Goal: Task Accomplishment & Management: Manage account settings

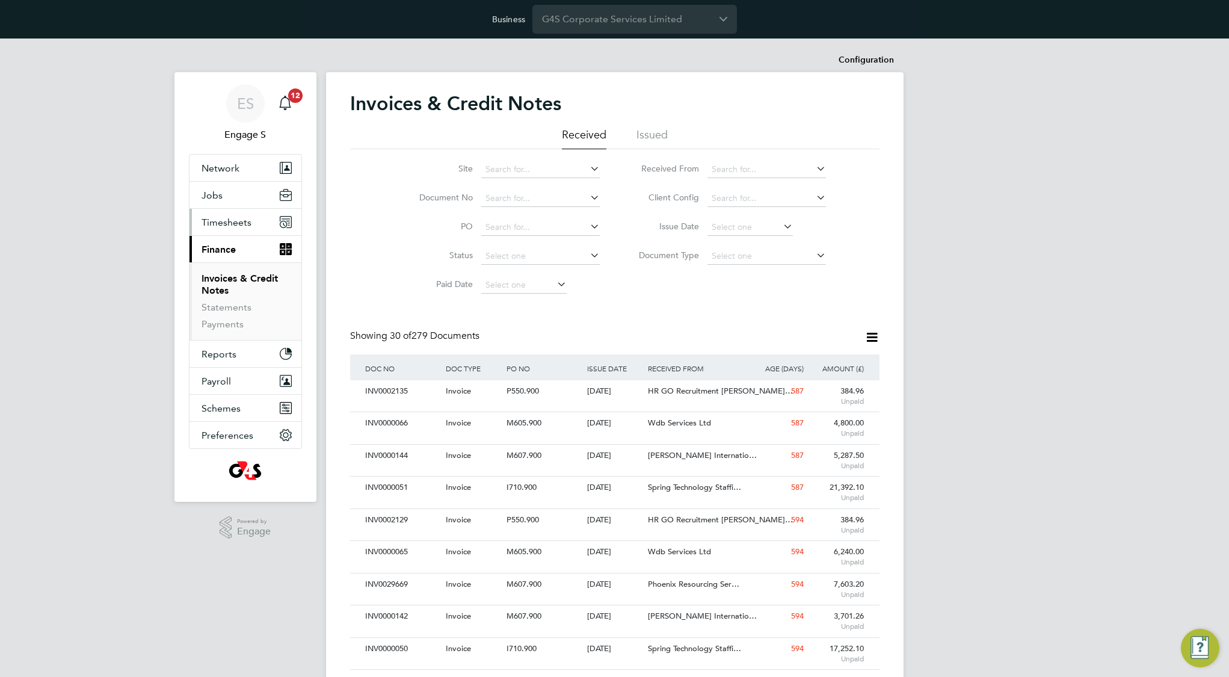
click at [236, 225] on span "Timesheets" at bounding box center [226, 221] width 50 height 11
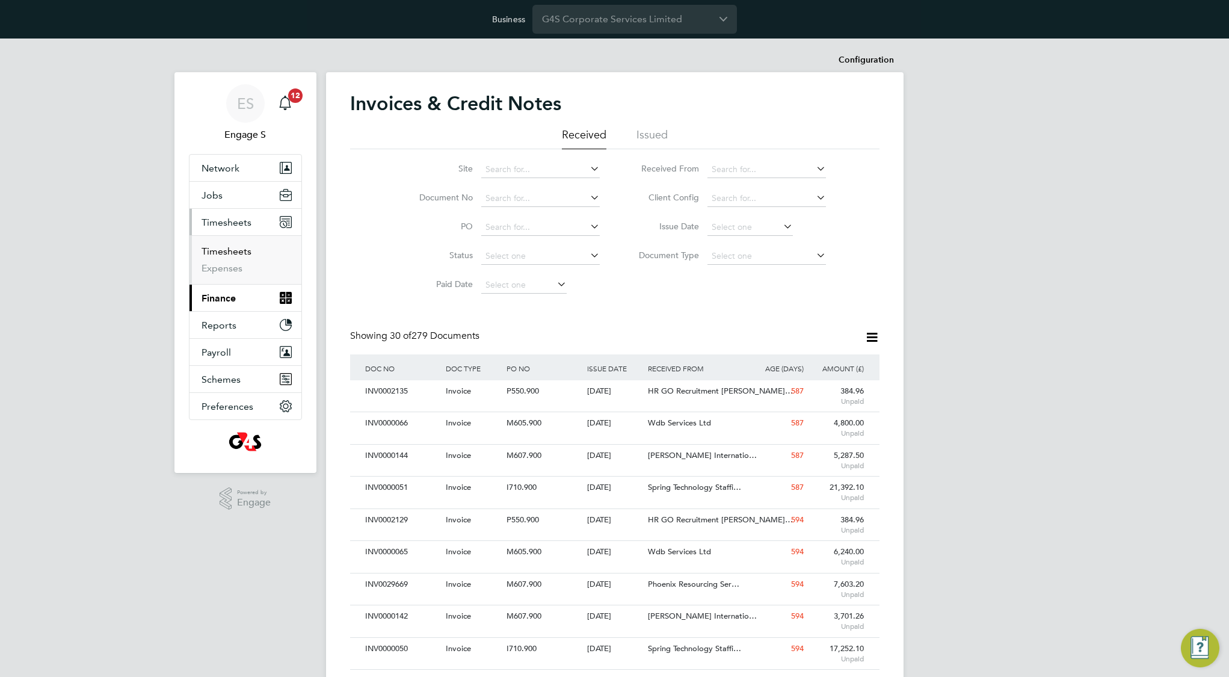
click at [232, 247] on link "Timesheets" at bounding box center [226, 250] width 50 height 11
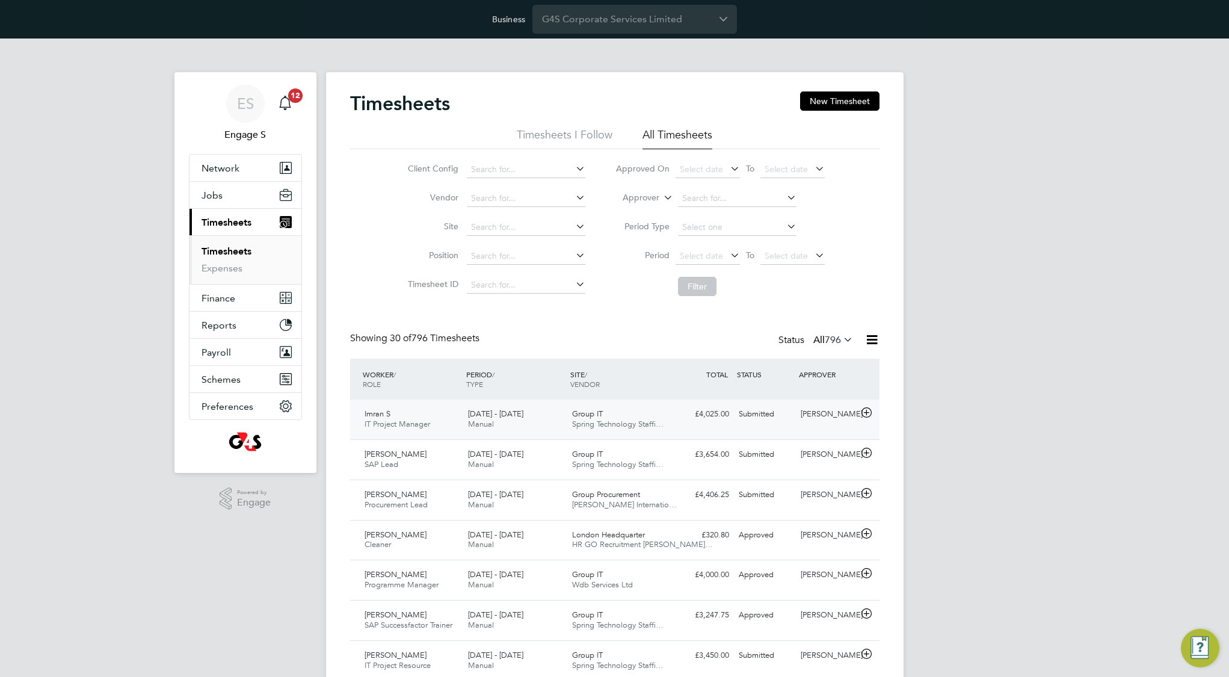
click at [657, 425] on span "Spring Technology Staffi…" at bounding box center [617, 424] width 91 height 10
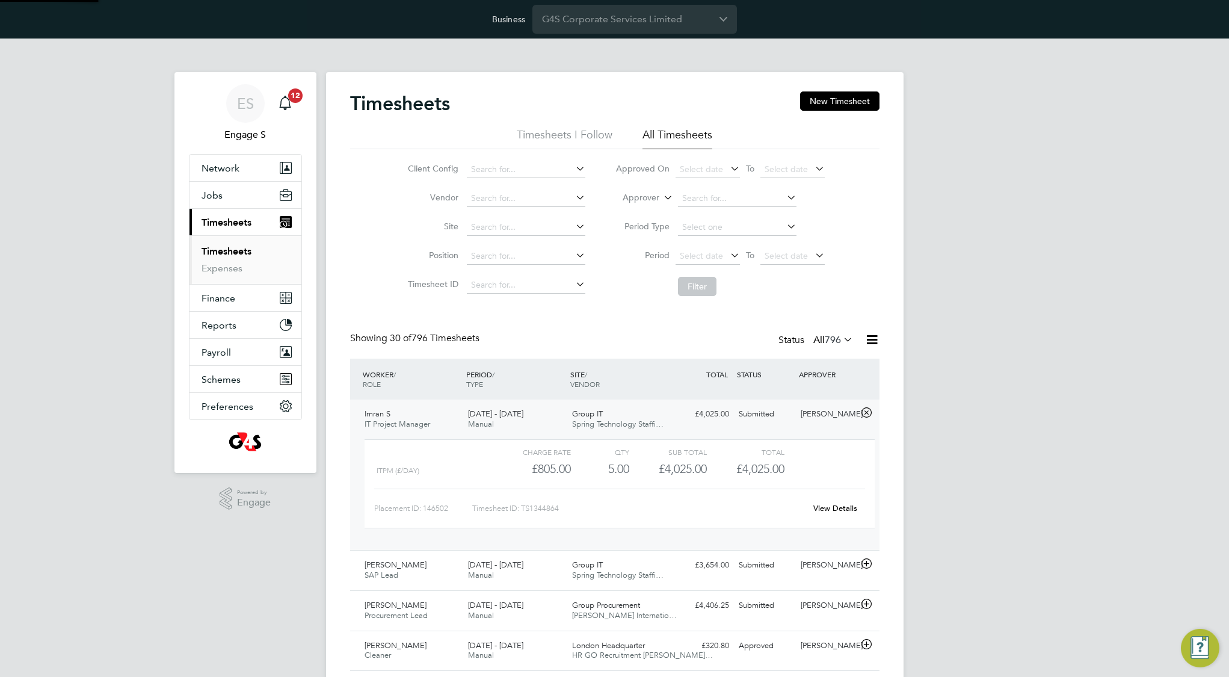
click at [587, 422] on span "Spring Technology Staffi…" at bounding box center [617, 424] width 91 height 10
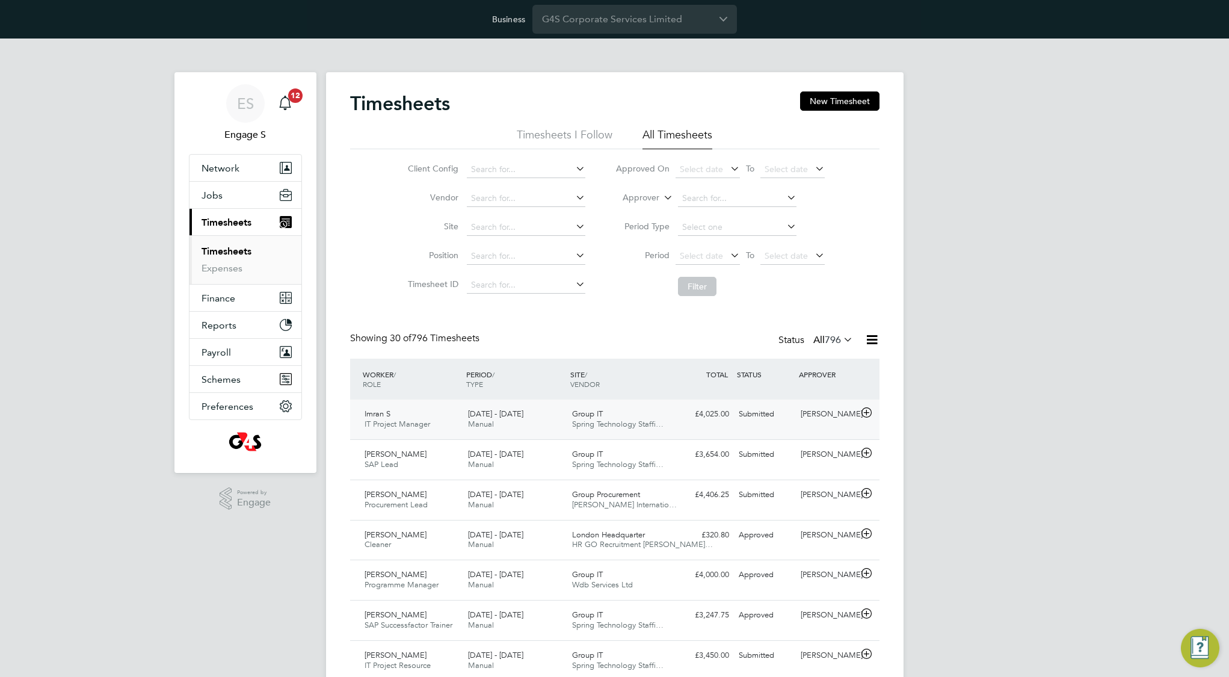
click at [589, 422] on span "Spring Technology Staffi…" at bounding box center [617, 424] width 91 height 10
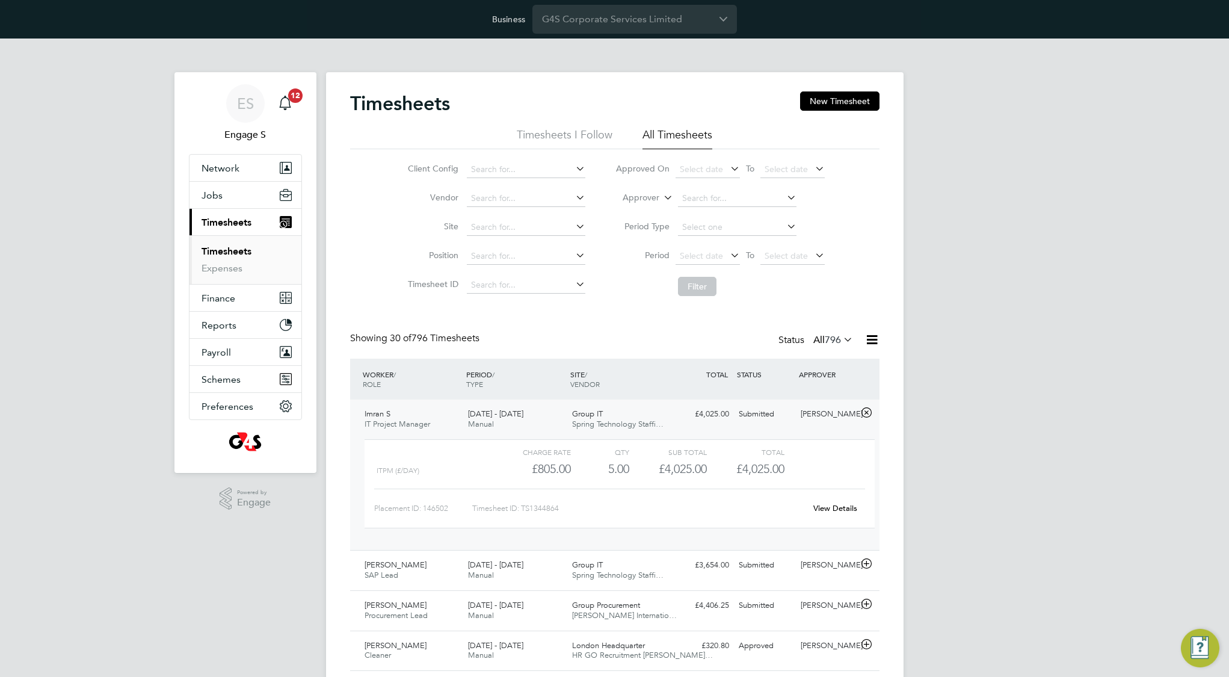
click at [849, 505] on link "View Details" at bounding box center [835, 508] width 44 height 10
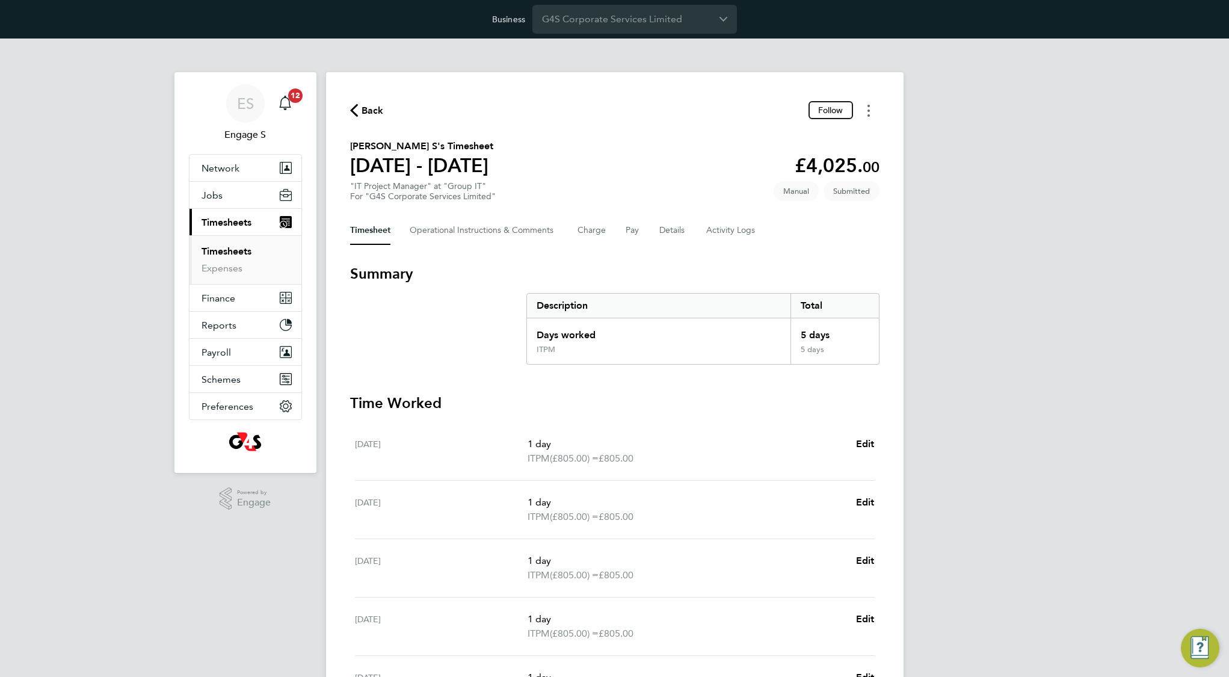
click at [867, 111] on circle "Timesheets Menu" at bounding box center [868, 110] width 2 height 2
click at [609, 93] on div "Back Follow Mark as absent Download timesheet Imran S's Timesheet 12 - 18 Feb 2…" at bounding box center [614, 480] width 577 height 816
click at [252, 224] on button "Current page: Timesheets" at bounding box center [245, 222] width 112 height 26
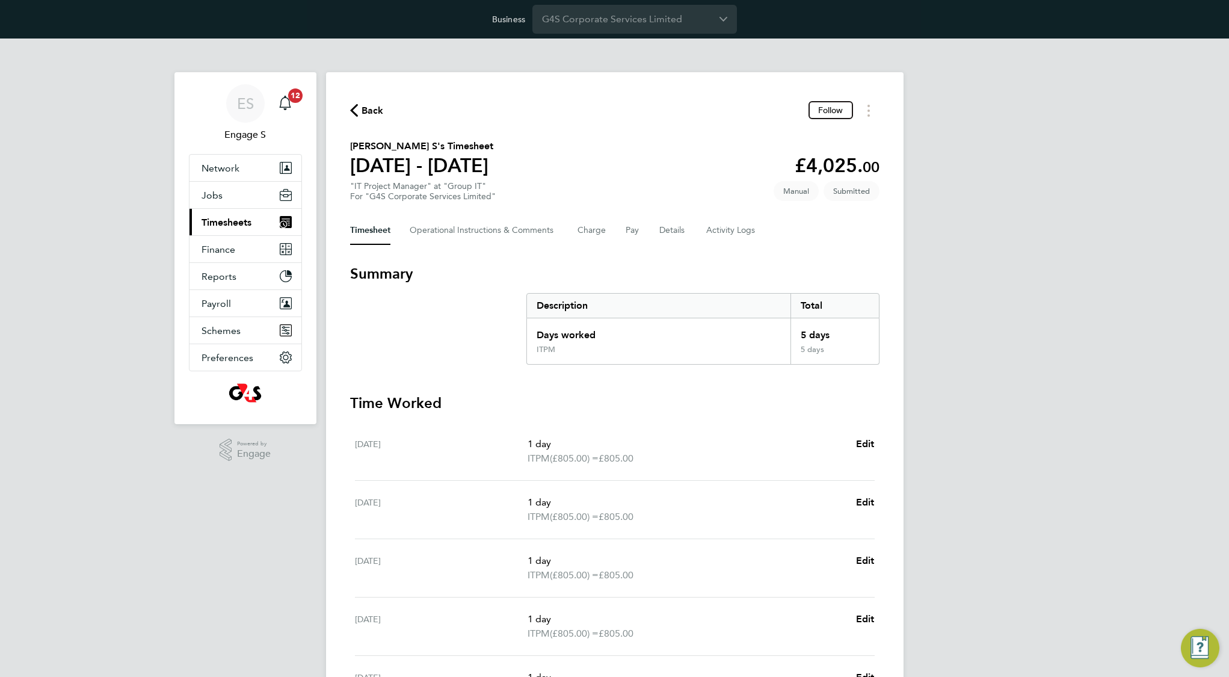
click at [242, 233] on button "Current page: Timesheets" at bounding box center [245, 222] width 112 height 26
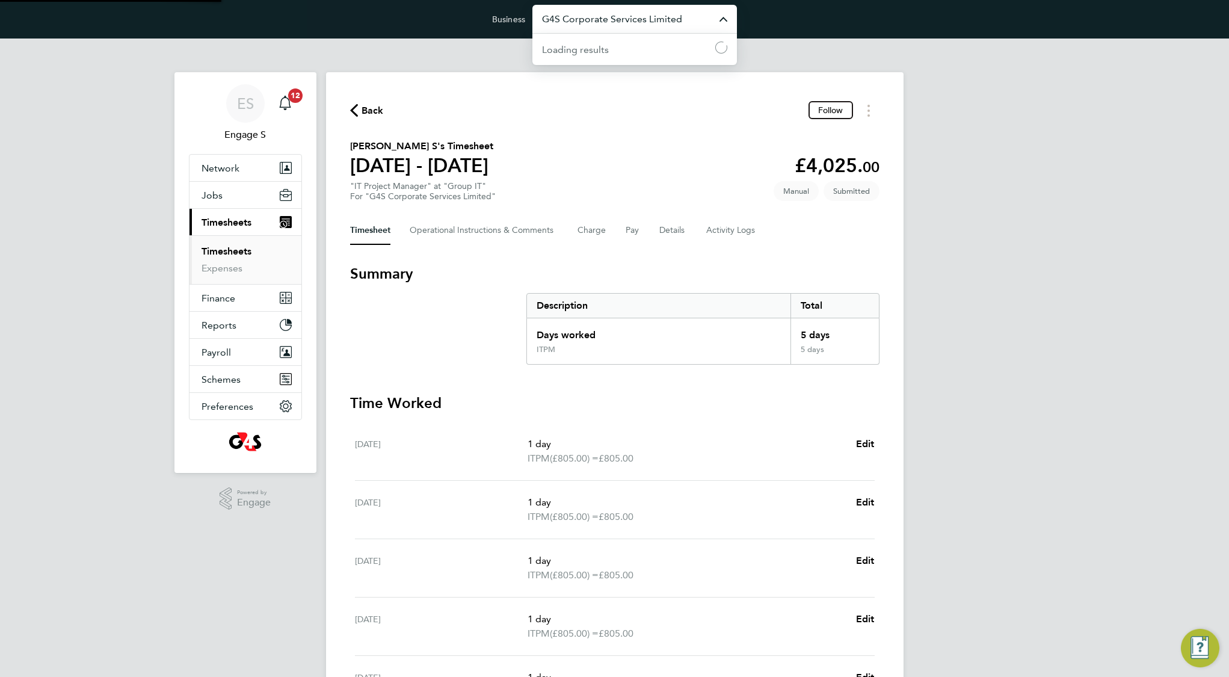
click at [642, 23] on input "G4S Corporate Services Limited" at bounding box center [634, 19] width 204 height 28
type input "G4S Facilities Management (Uk) Limited"
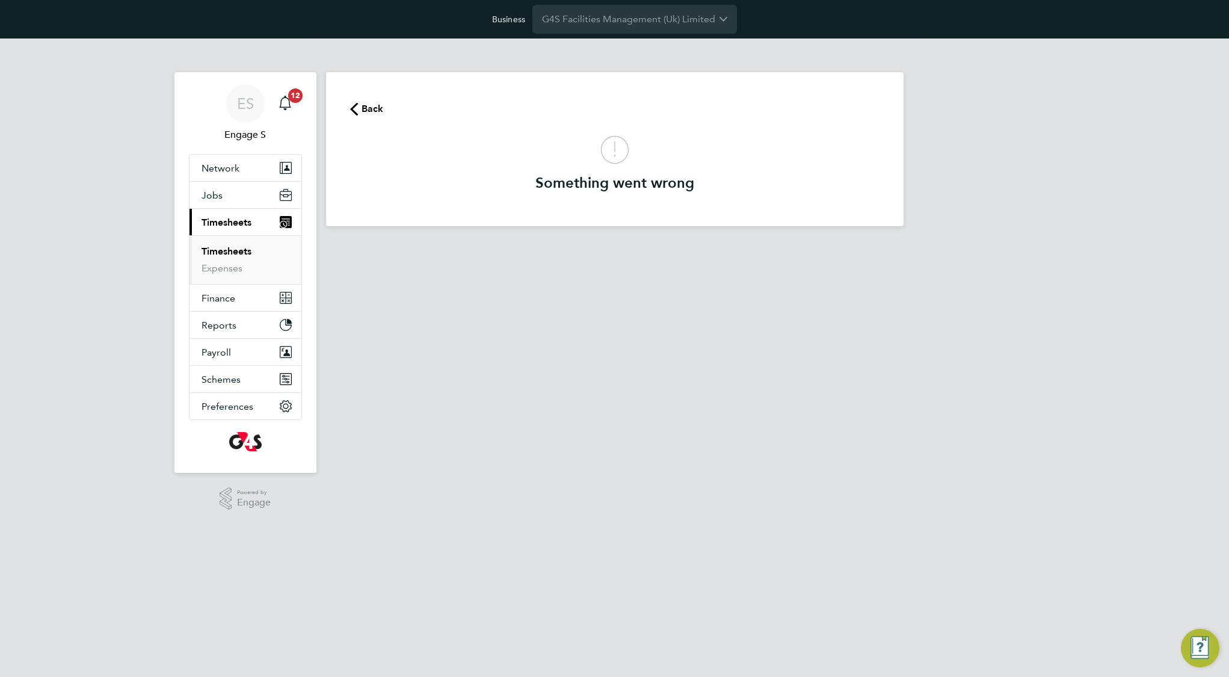
click at [241, 253] on link "Timesheets" at bounding box center [226, 250] width 50 height 11
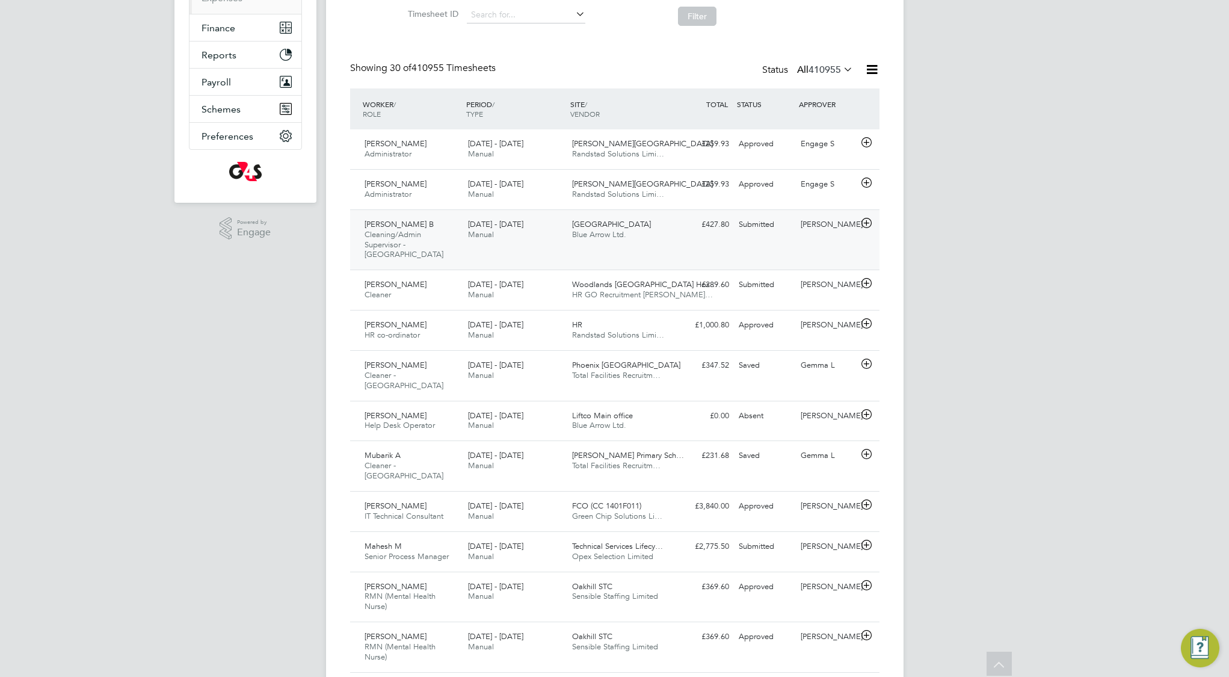
click at [755, 241] on div "Esther Fisayo B Cleaning/Admin Supervisor - North Wiltshire Schools 12 - 18 Feb…" at bounding box center [614, 239] width 529 height 61
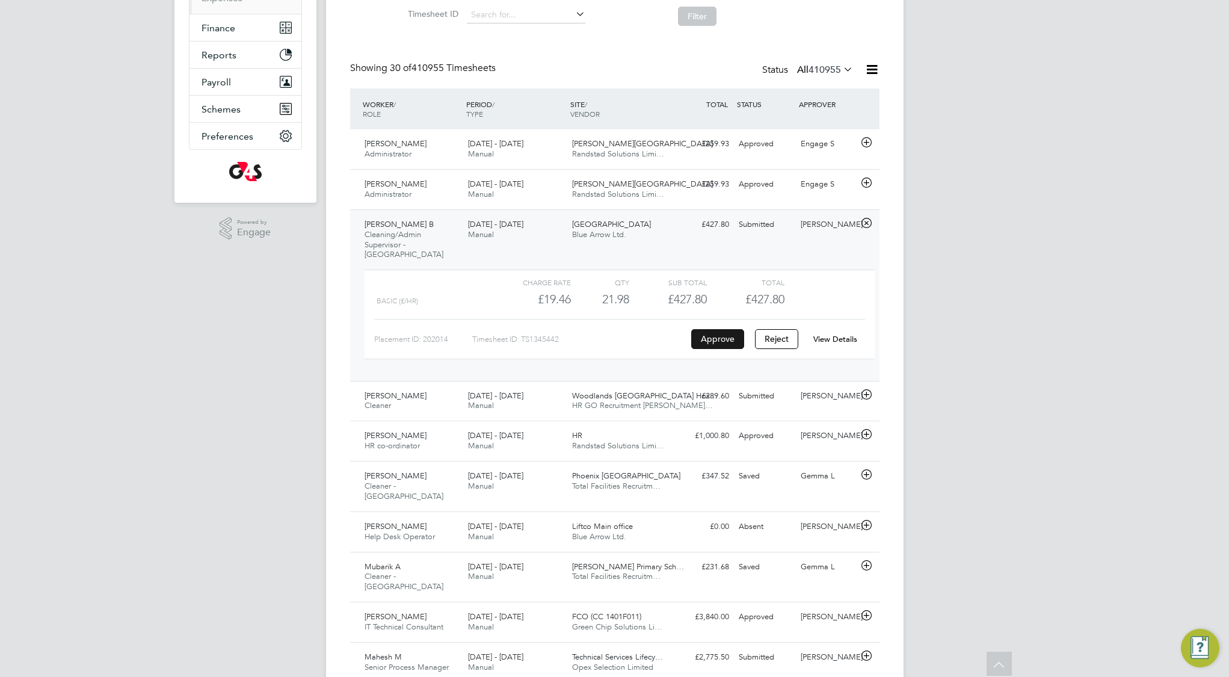
click at [734, 342] on button "Approve" at bounding box center [717, 338] width 53 height 19
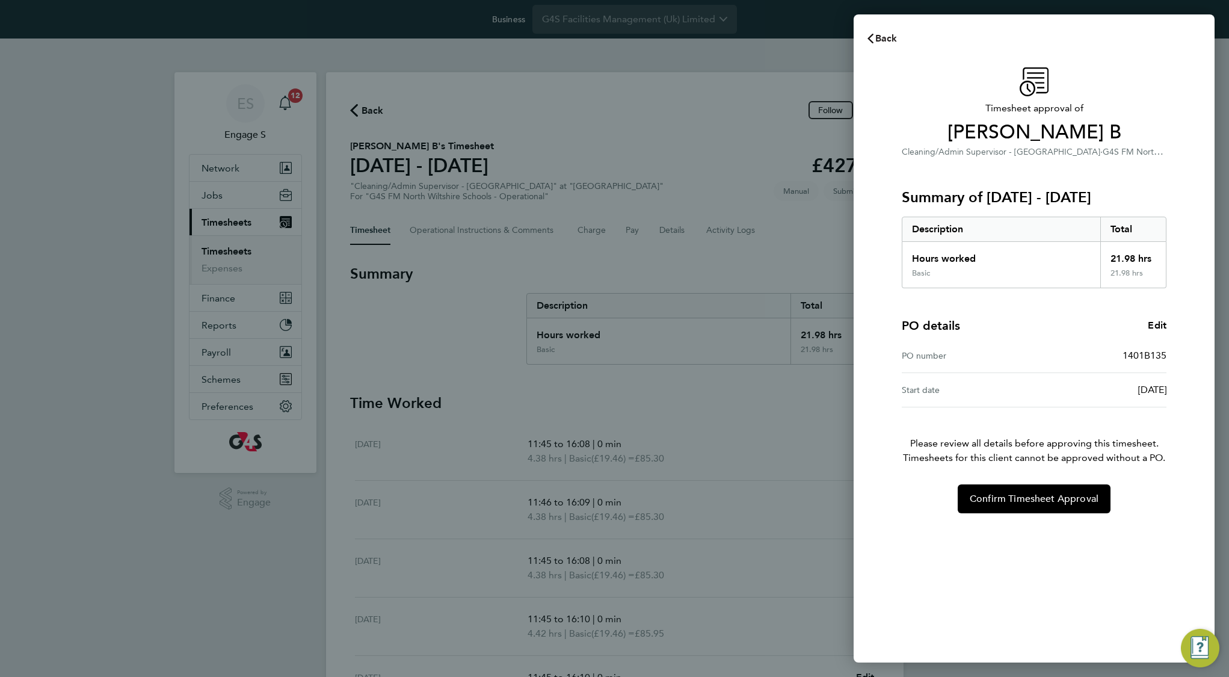
click at [888, 34] on span "Back" at bounding box center [886, 37] width 22 height 11
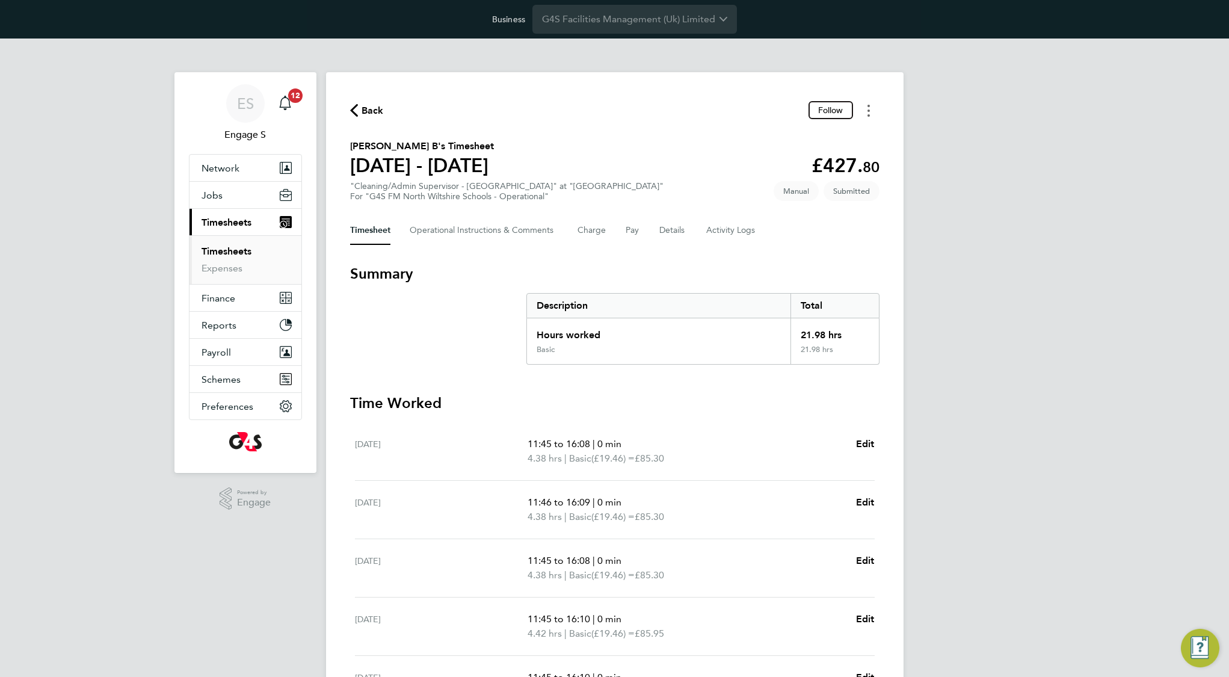
scroll to position [1, 0]
click at [870, 114] on button "Timesheets Menu" at bounding box center [869, 109] width 22 height 19
click at [686, 142] on section "Esther Fisayo B's Timesheet 12 - 18 Feb 2024 £427. 80 "Cleaning/Admin Superviso…" at bounding box center [614, 169] width 529 height 63
click at [208, 251] on link "Timesheets" at bounding box center [226, 250] width 50 height 11
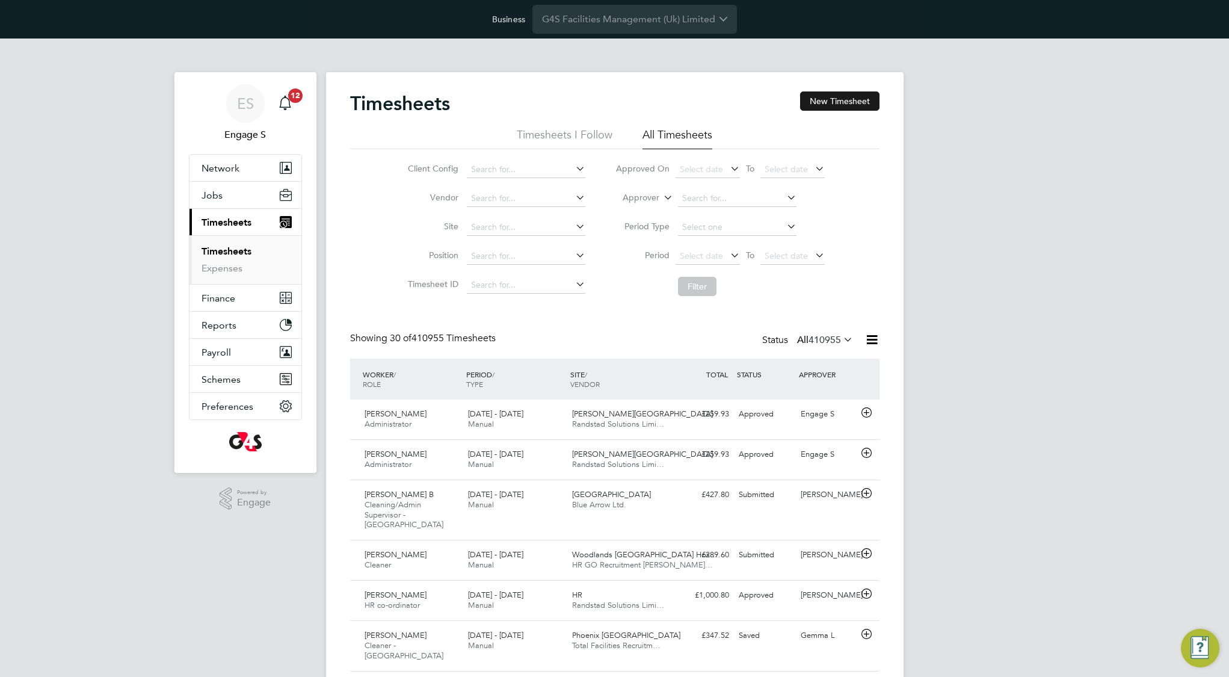
click at [851, 105] on button "New Timesheet" at bounding box center [839, 100] width 79 height 19
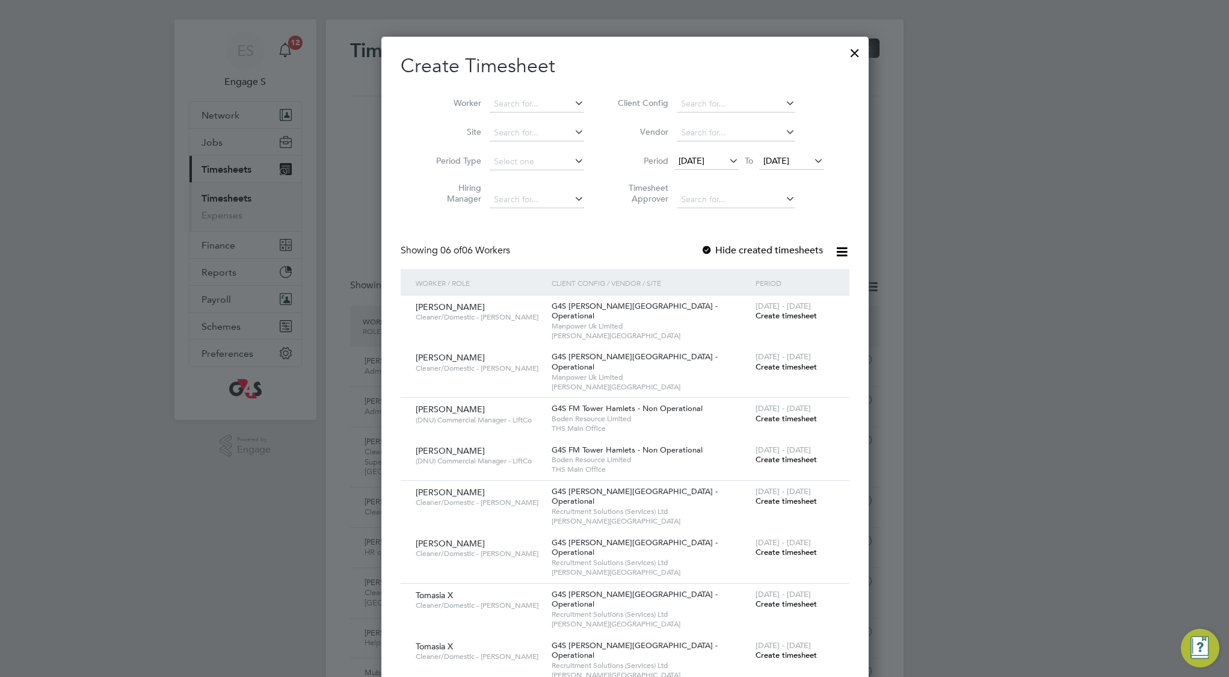
click at [764, 413] on span "Create timesheet" at bounding box center [785, 418] width 61 height 10
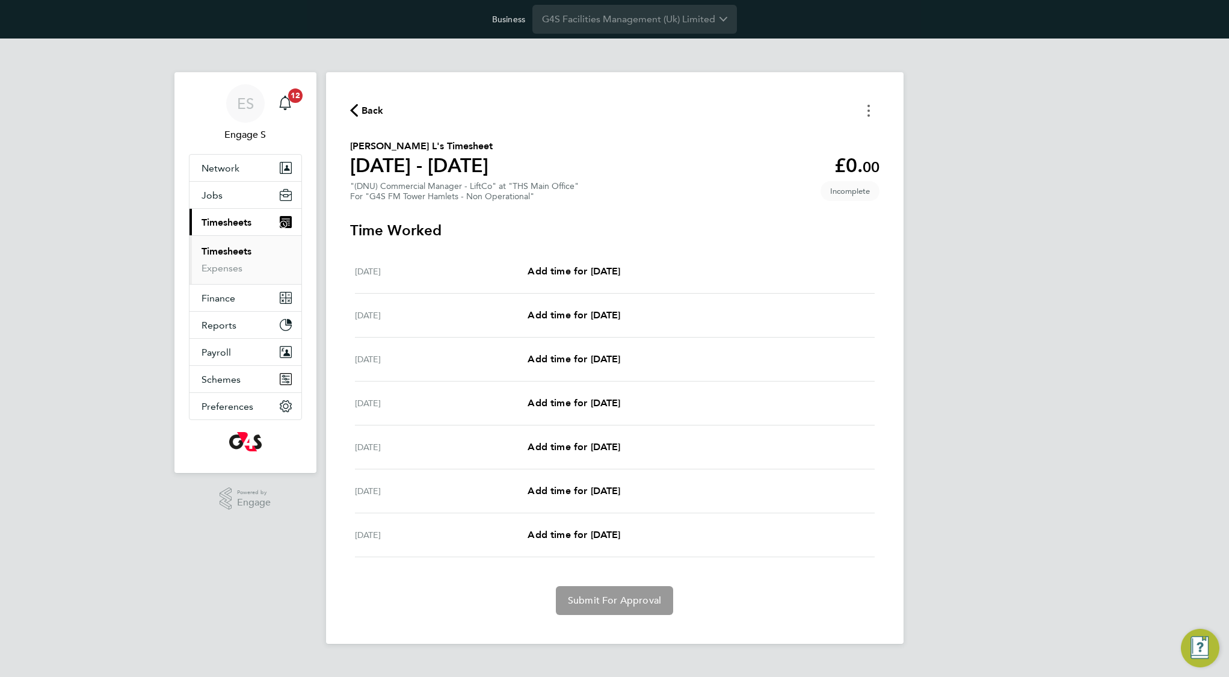
click at [867, 105] on icon "Timesheets Menu" at bounding box center [868, 111] width 2 height 12
click at [938, 112] on div "ES Engage S Notifications 12 Applications: Network Team Members Businesses Site…" at bounding box center [614, 350] width 1229 height 624
click at [569, 275] on span "Add time for Mon 08 Sep" at bounding box center [573, 270] width 93 height 11
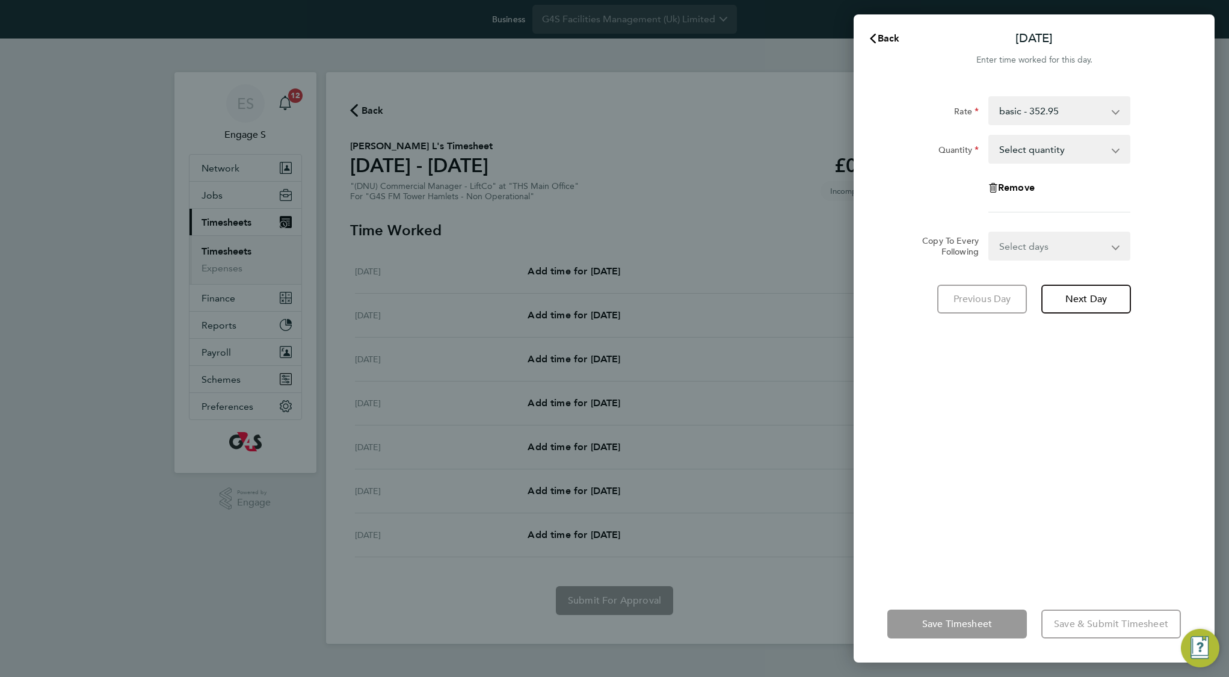
click at [1061, 242] on select "Select days Day Weekday (Mon-Fri) Weekend (Sat-Sun) Tuesday Wednesday Thursday …" at bounding box center [1052, 246] width 126 height 26
select select "DAY"
click at [989, 233] on select "Select days Day Weekday (Mon-Fri) Weekend (Sat-Sun) Tuesday Wednesday Thursday …" at bounding box center [1052, 246] width 126 height 26
select select "2025-09-14"
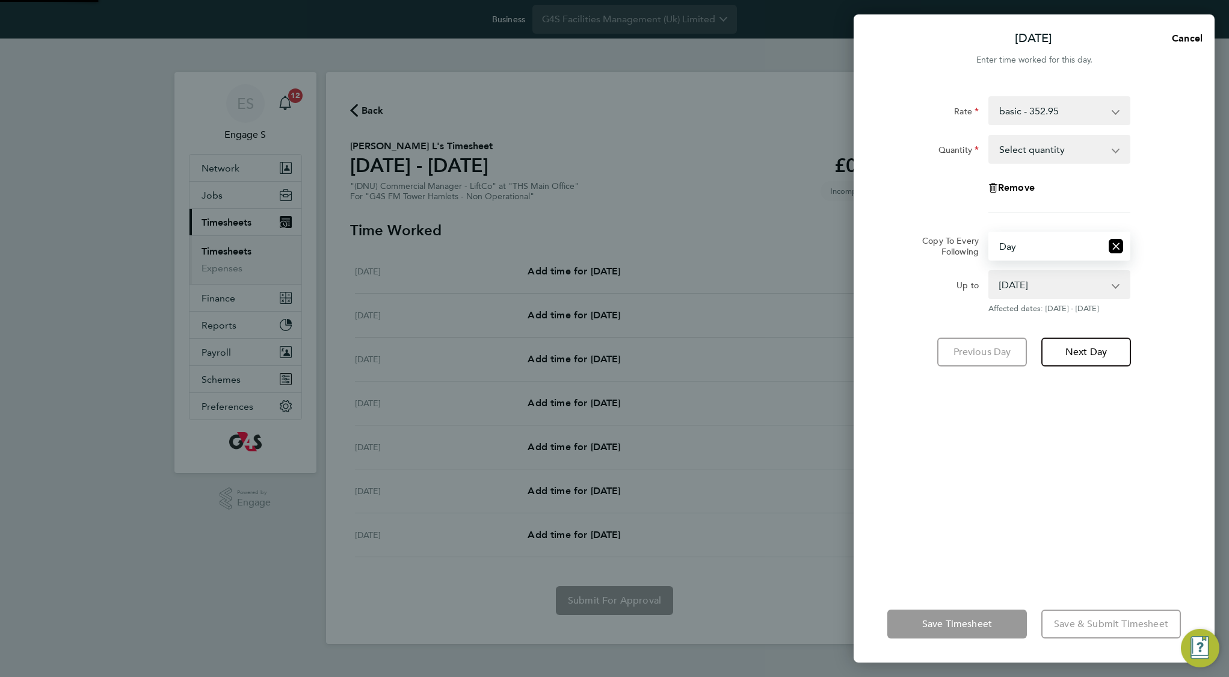
click at [1060, 140] on select "Select quantity 0.5 1" at bounding box center [1051, 149] width 125 height 26
select select "0.5"
click at [989, 136] on select "Select quantity 0.5 1" at bounding box center [1051, 149] width 125 height 26
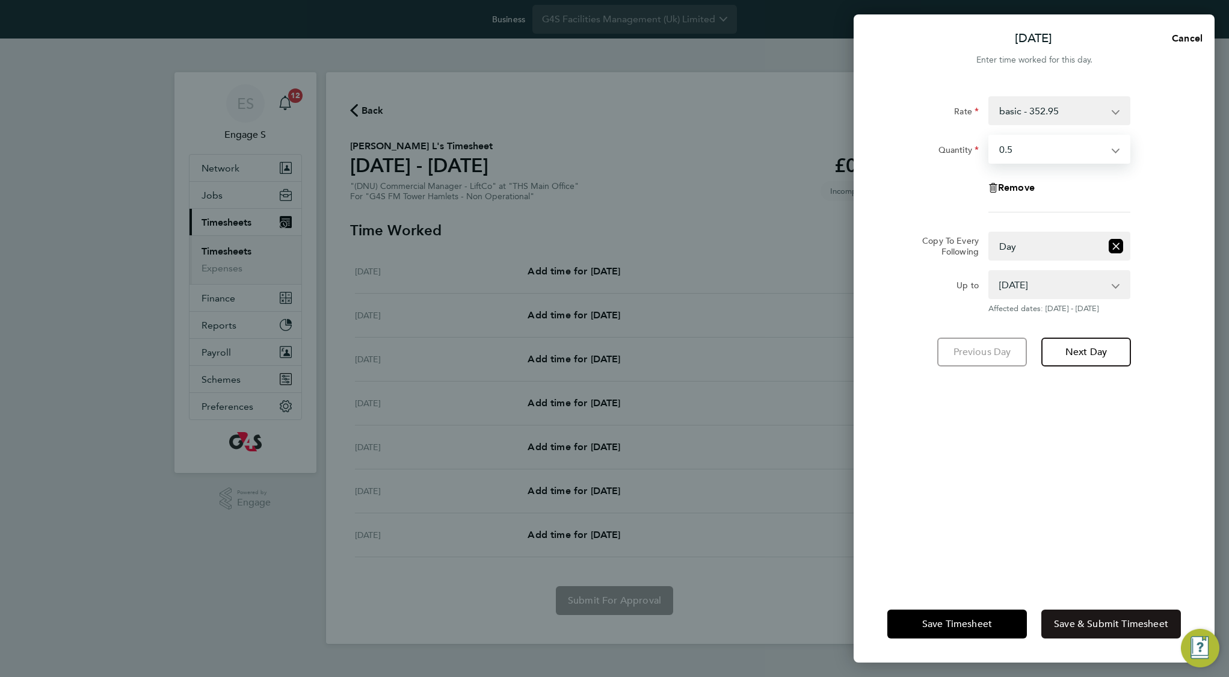
click at [1073, 618] on span "Save & Submit Timesheet" at bounding box center [1111, 624] width 114 height 12
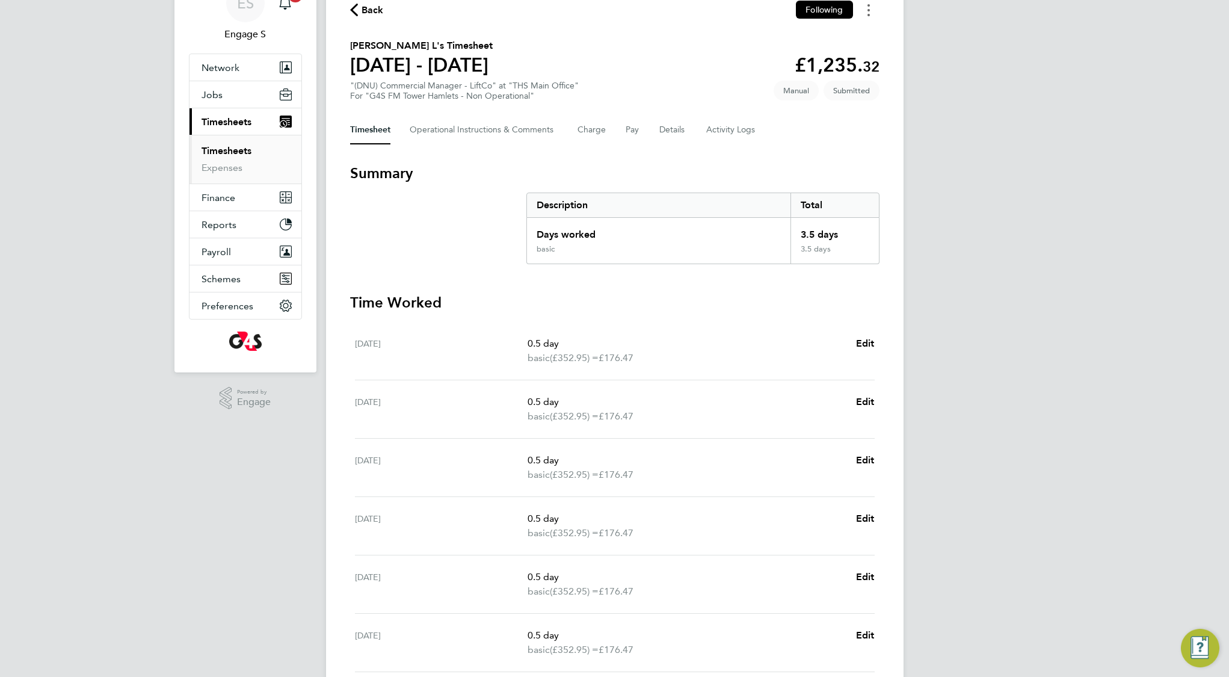
click at [868, 14] on circle "Timesheets Menu" at bounding box center [868, 15] width 2 height 2
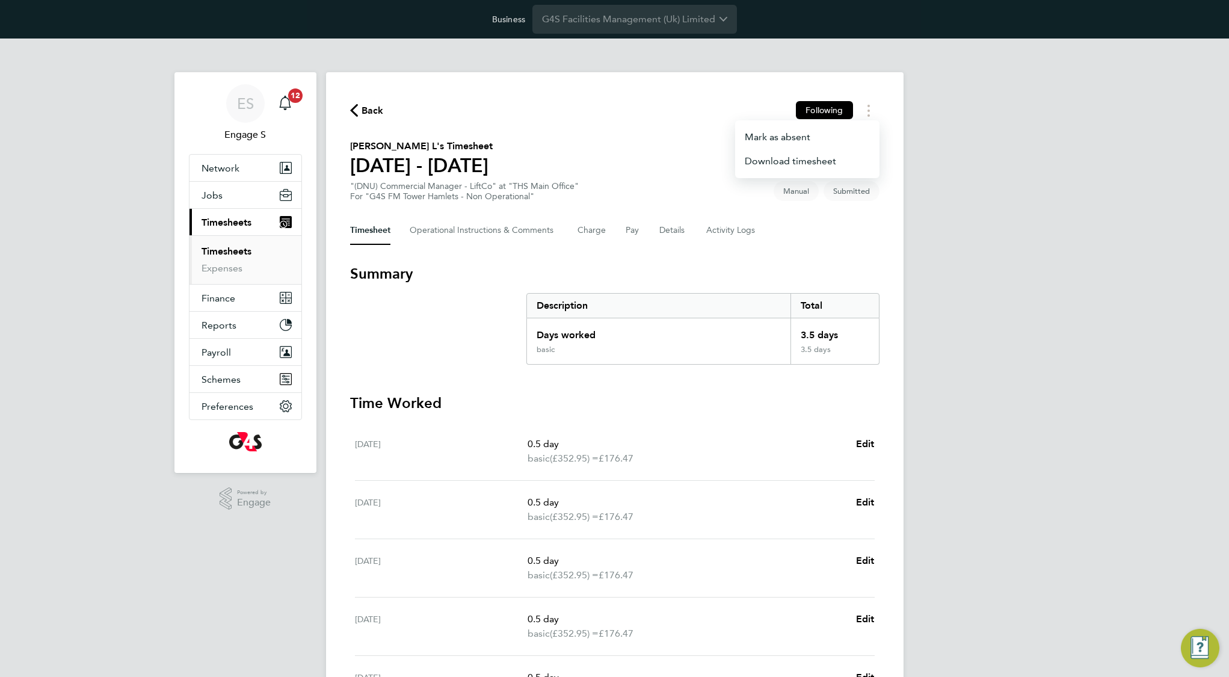
drag, startPoint x: 381, startPoint y: 127, endPoint x: 372, endPoint y: 122, distance: 11.0
click at [381, 127] on div "Back Following Mark as absent Download timesheet Peter L's Timesheet 08 - 14 Se…" at bounding box center [614, 494] width 577 height 845
click at [367, 105] on span "Back" at bounding box center [372, 110] width 22 height 14
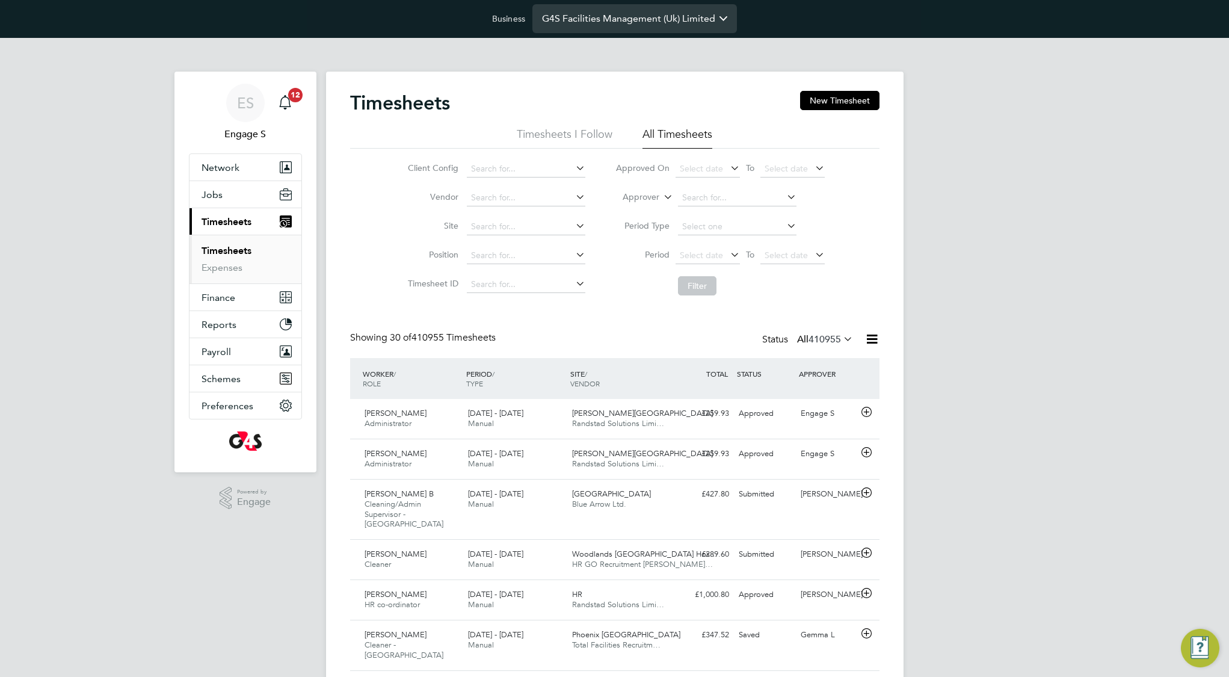
click at [663, 9] on input "G4S Facilities Management (Uk) Limited" at bounding box center [634, 18] width 204 height 28
type input "Torus62 Limited"
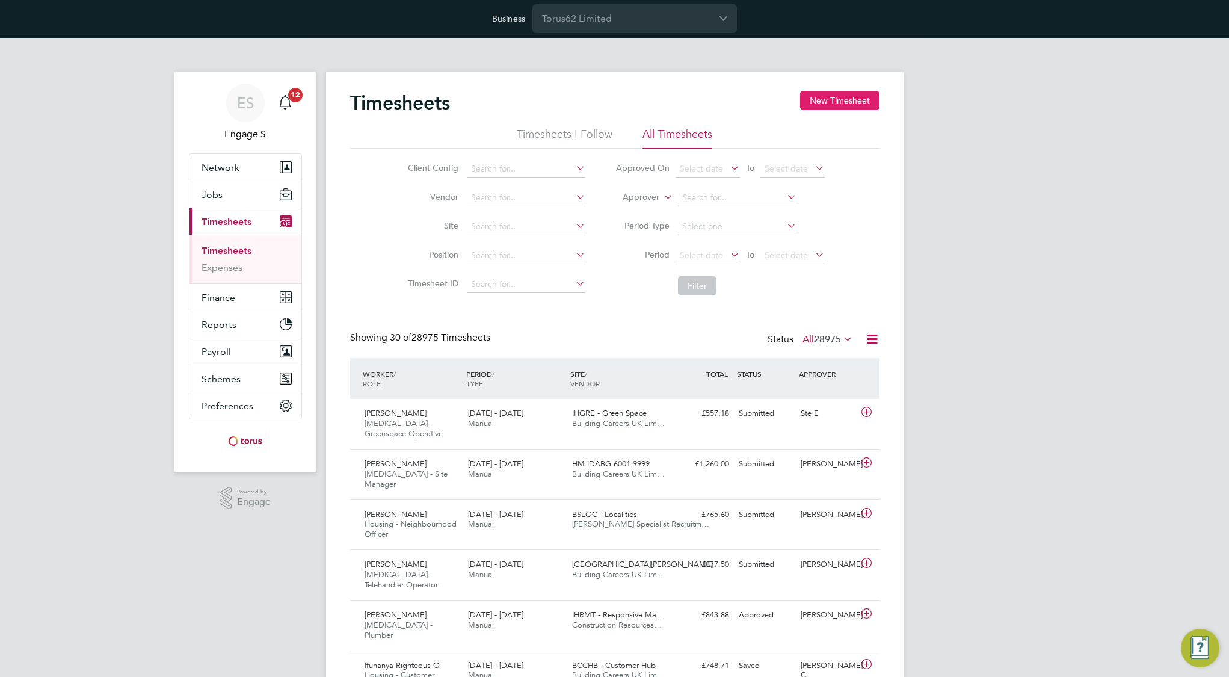
click at [836, 99] on button "New Timesheet" at bounding box center [839, 100] width 79 height 19
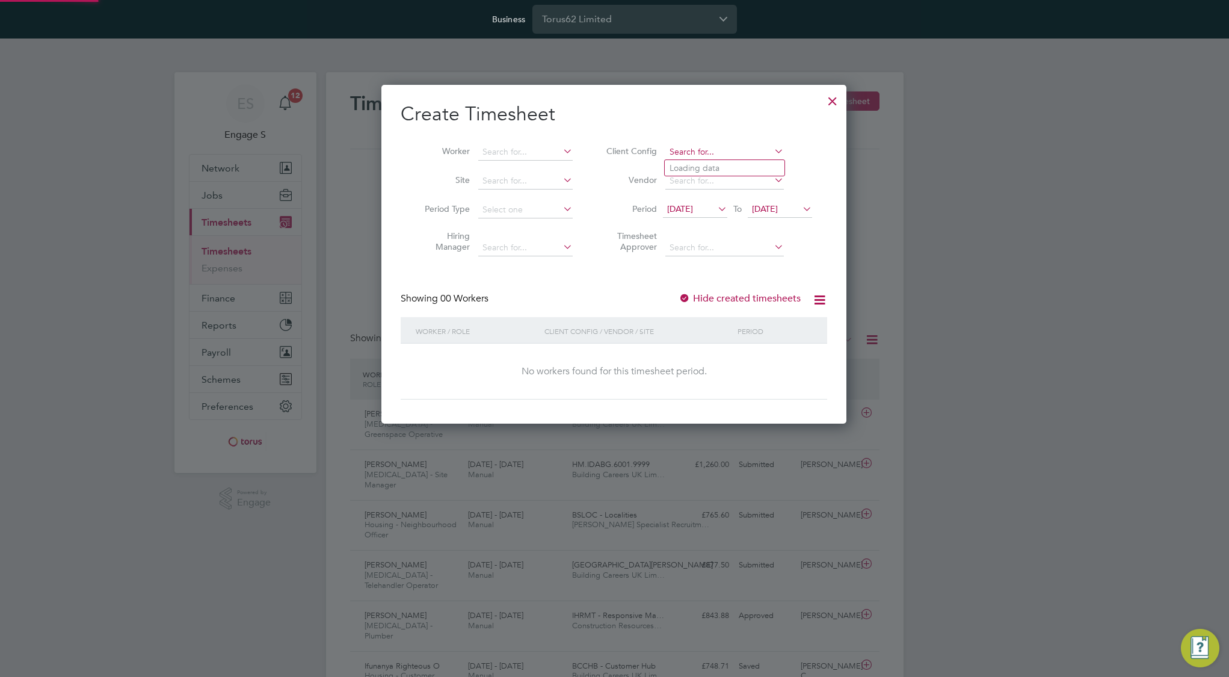
click at [722, 156] on input at bounding box center [724, 152] width 118 height 17
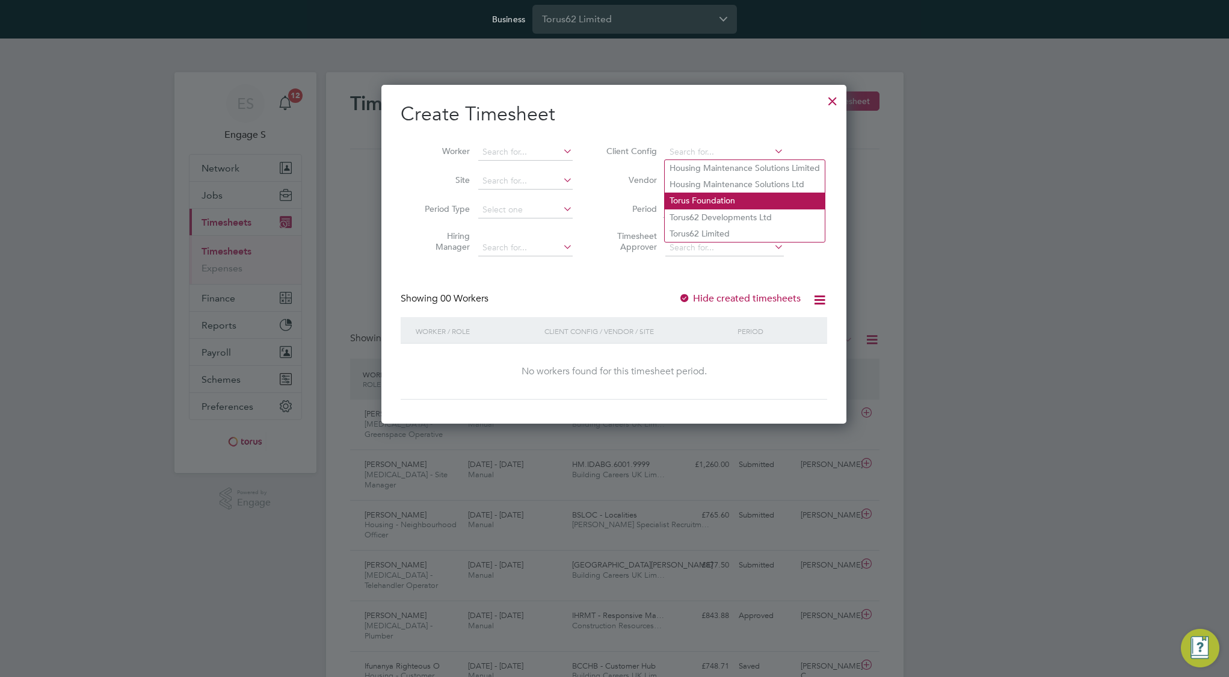
click at [719, 200] on li "Torus Foundation" at bounding box center [744, 200] width 160 height 16
type input "Torus Foundation"
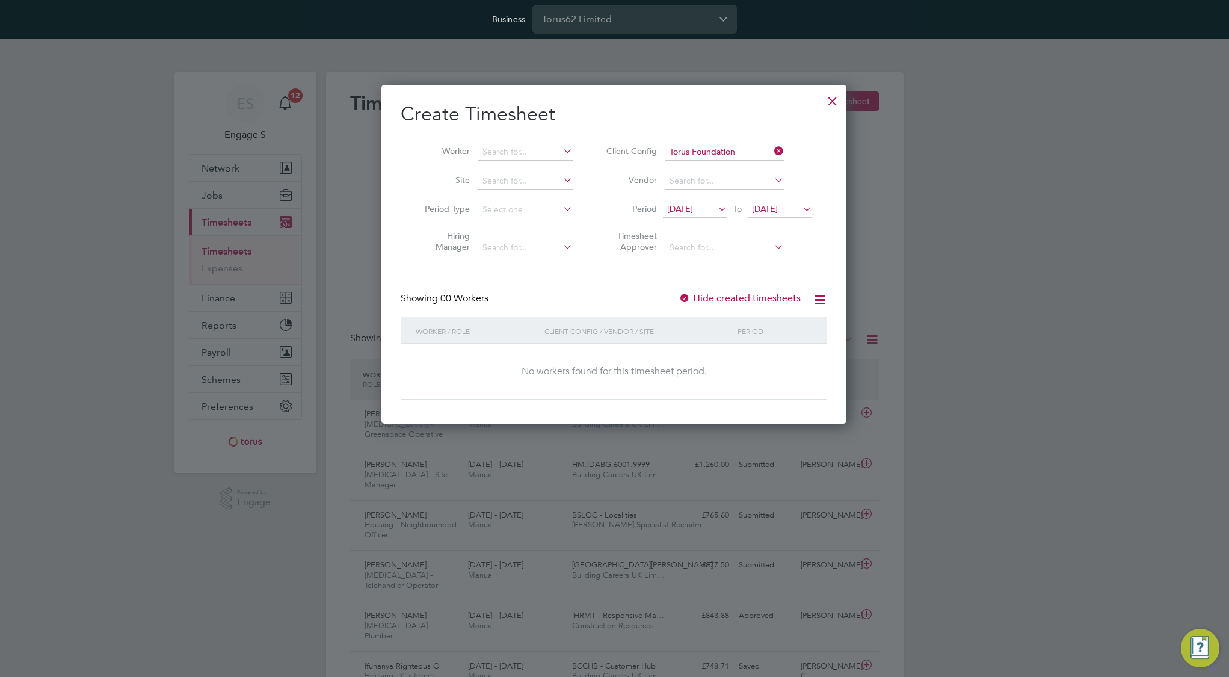
click at [835, 105] on div at bounding box center [832, 98] width 22 height 22
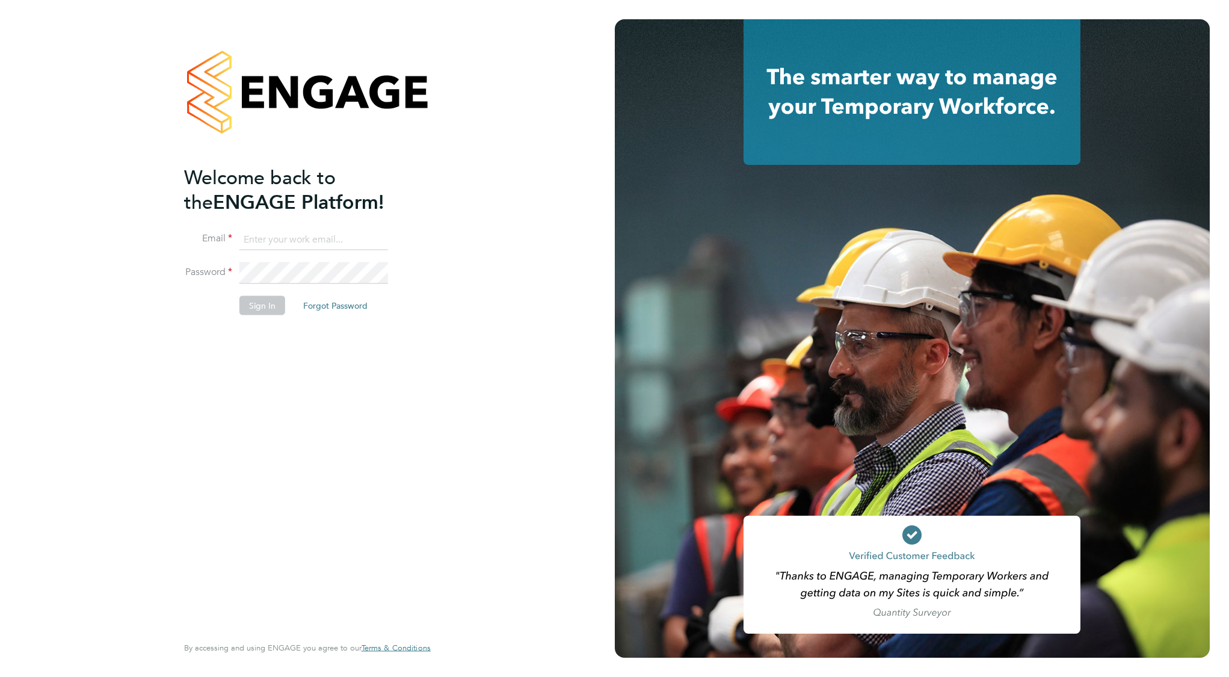
click at [270, 239] on input at bounding box center [313, 240] width 149 height 22
type input "[EMAIL_ADDRESS][DOMAIN_NAME]"
click at [272, 302] on button "Sign In" at bounding box center [262, 304] width 46 height 19
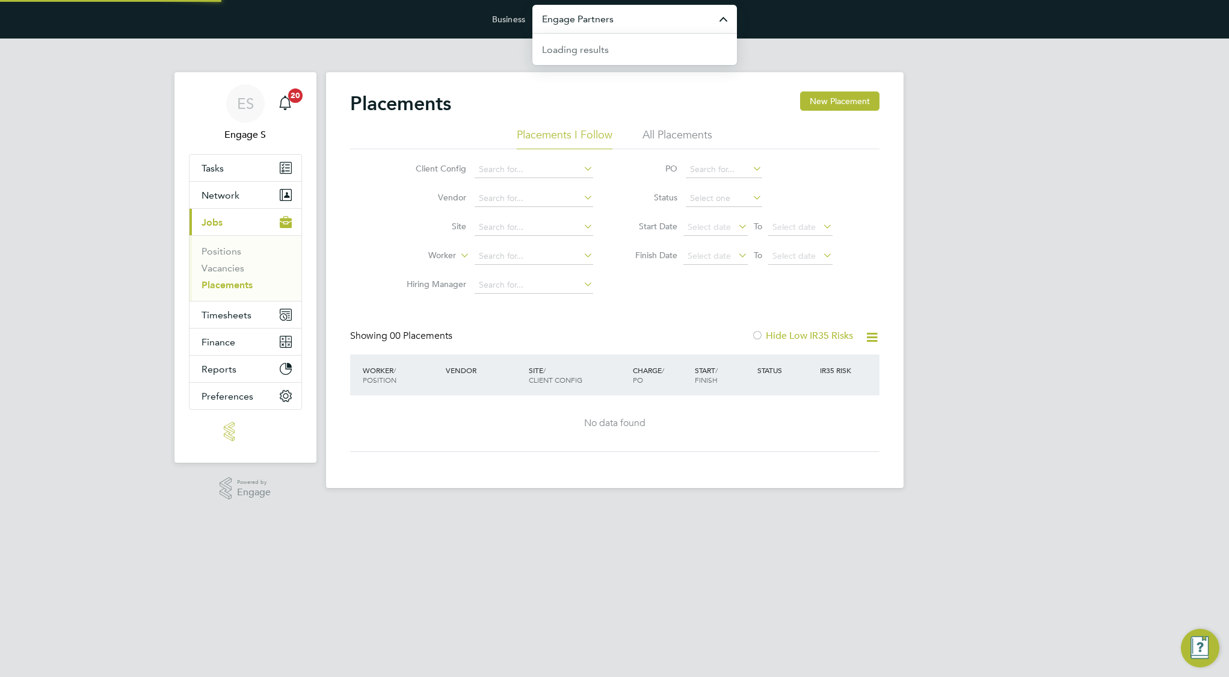
click at [618, 17] on input "Engage Partners" at bounding box center [634, 19] width 204 height 28
type input "Torus62 Limited"
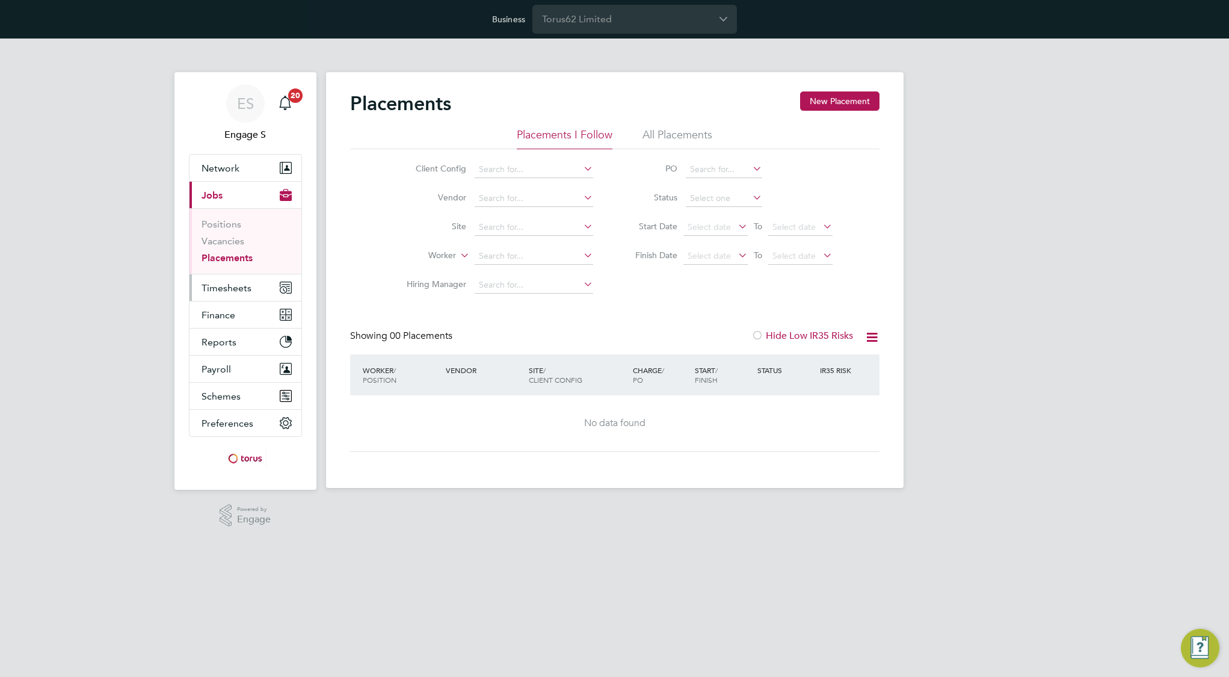
click at [226, 284] on span "Timesheets" at bounding box center [226, 287] width 50 height 11
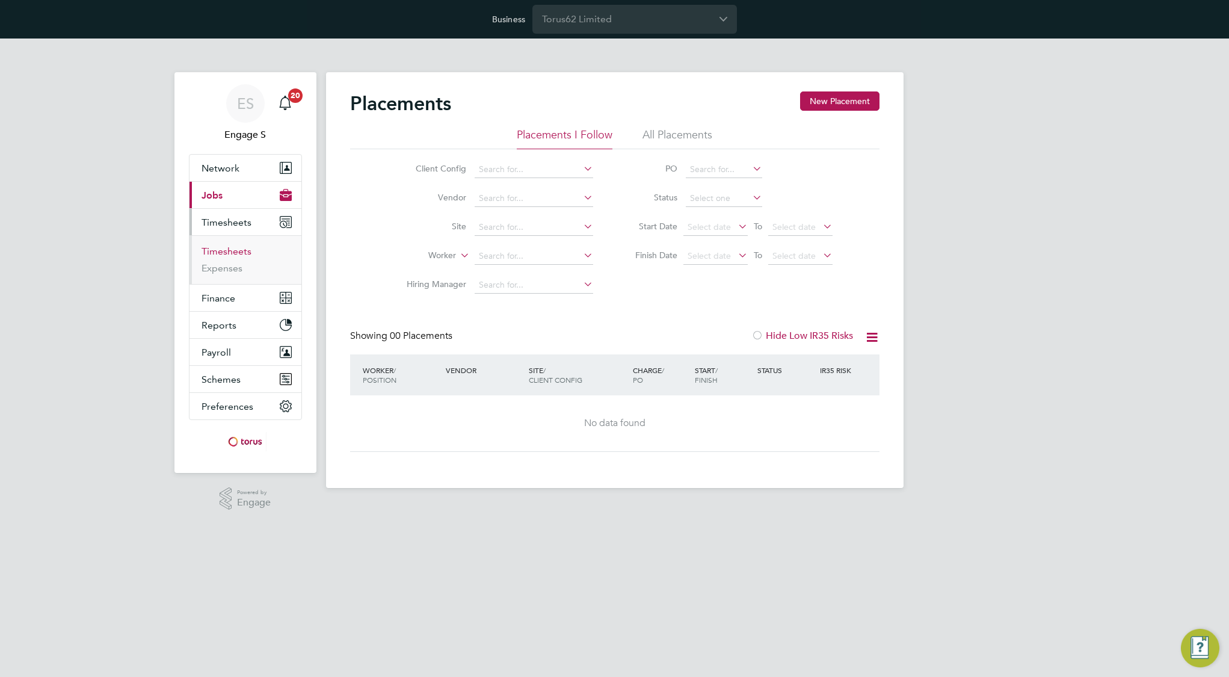
click at [238, 248] on link "Timesheets" at bounding box center [226, 250] width 50 height 11
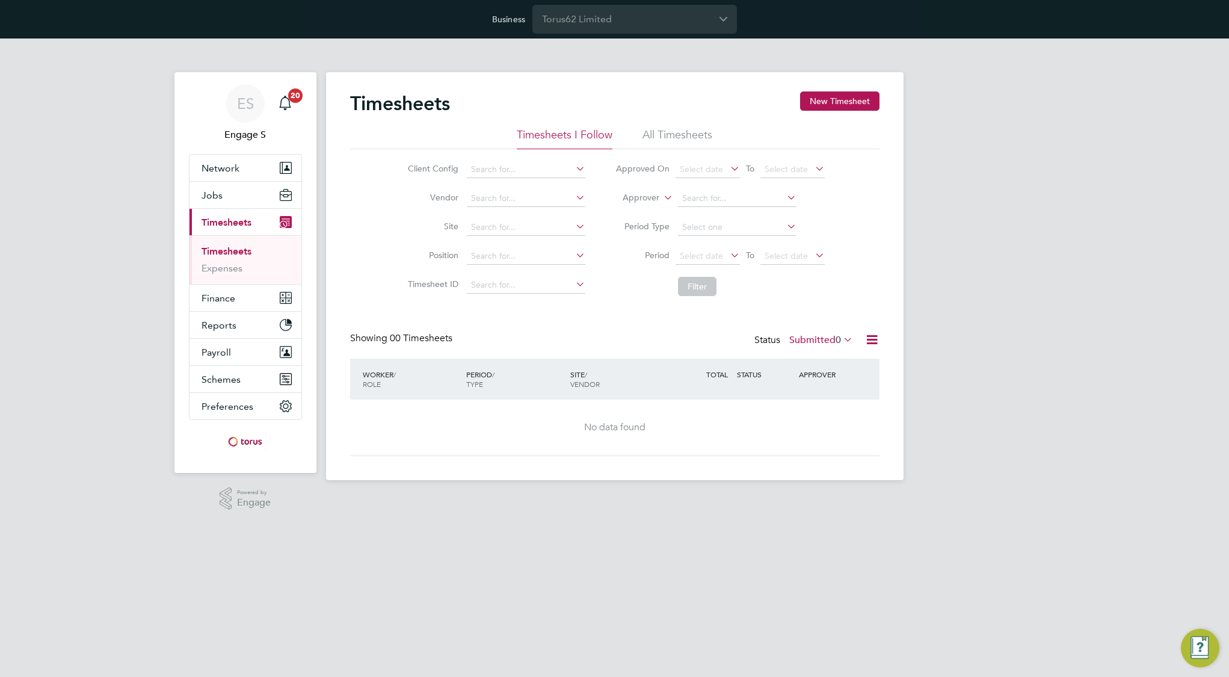
click at [681, 132] on li "All Timesheets" at bounding box center [677, 138] width 70 height 22
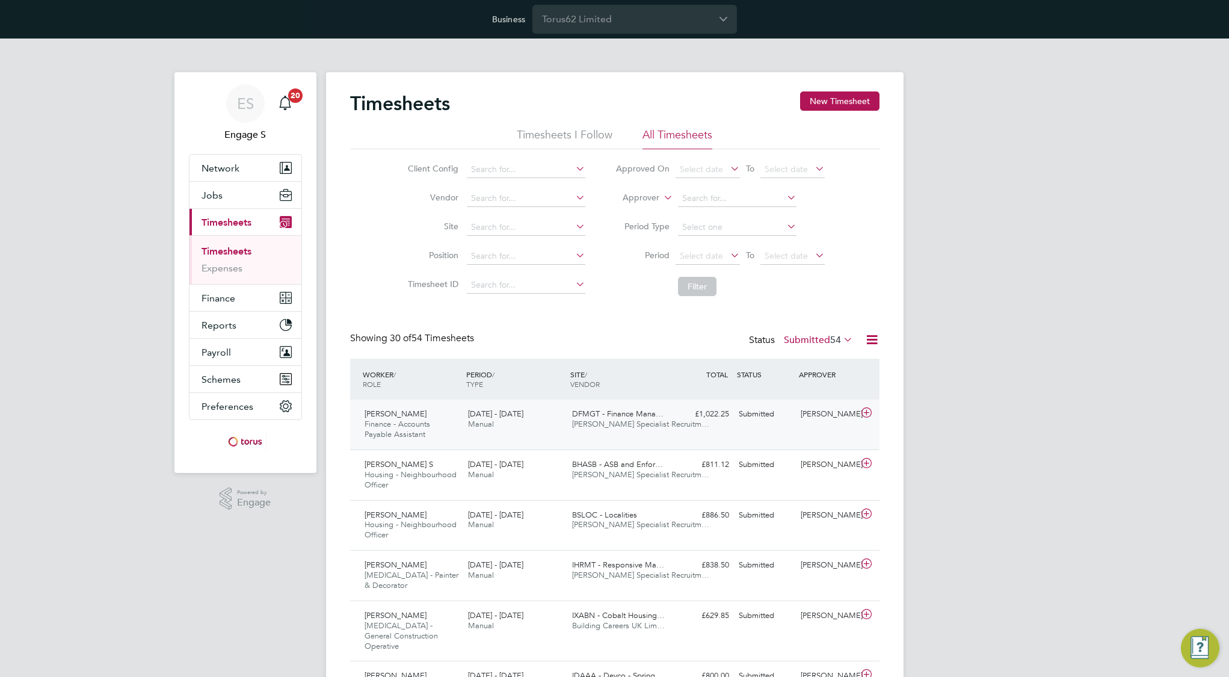
click at [577, 417] on span "DFMGT - Finance Mana…" at bounding box center [617, 413] width 91 height 10
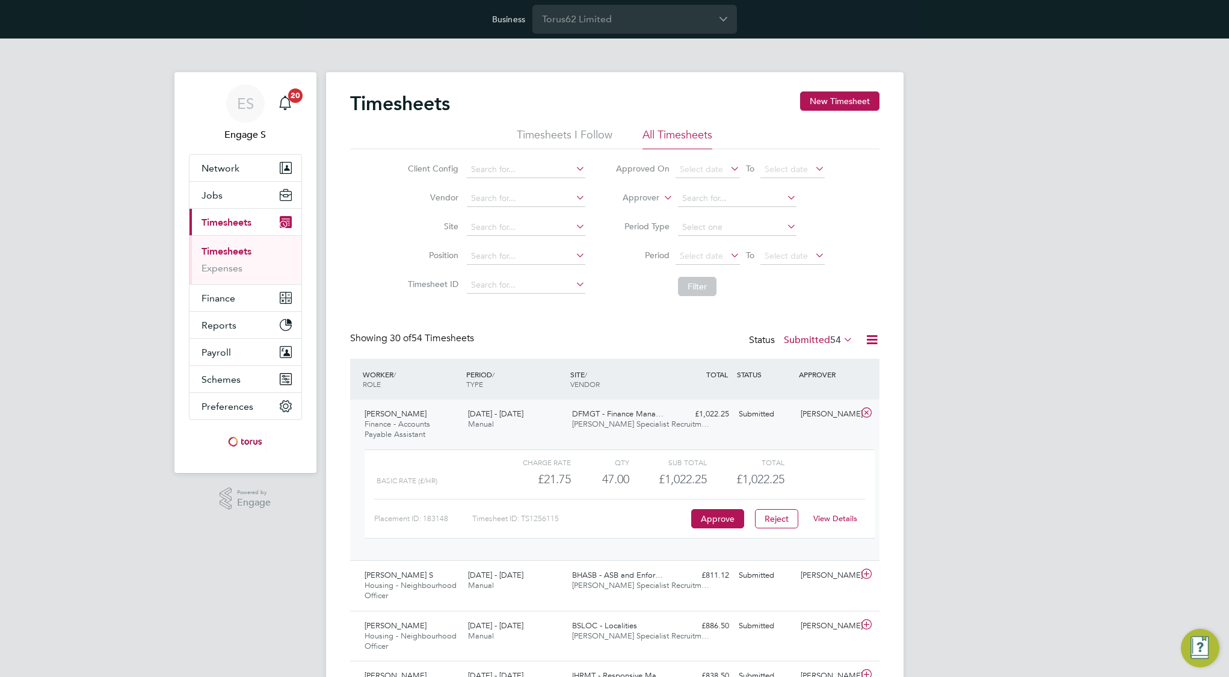
click at [849, 517] on link "View Details" at bounding box center [835, 518] width 44 height 10
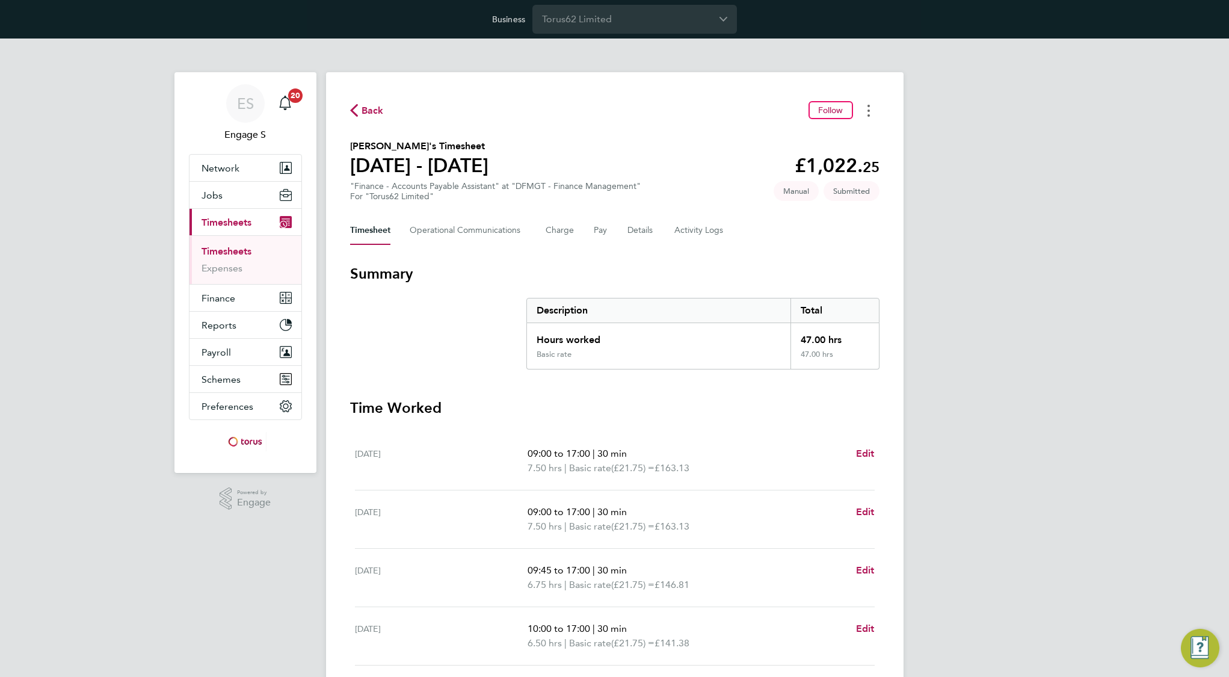
click at [868, 107] on icon "Timesheets Menu" at bounding box center [868, 111] width 2 height 12
click at [898, 91] on div "Back Follow Mark as absent Download timesheet Alvin M's Timesheet 23 - 29 Oct 2…" at bounding box center [614, 499] width 577 height 855
click at [485, 238] on Communications-tab "Operational Communications" at bounding box center [468, 230] width 117 height 29
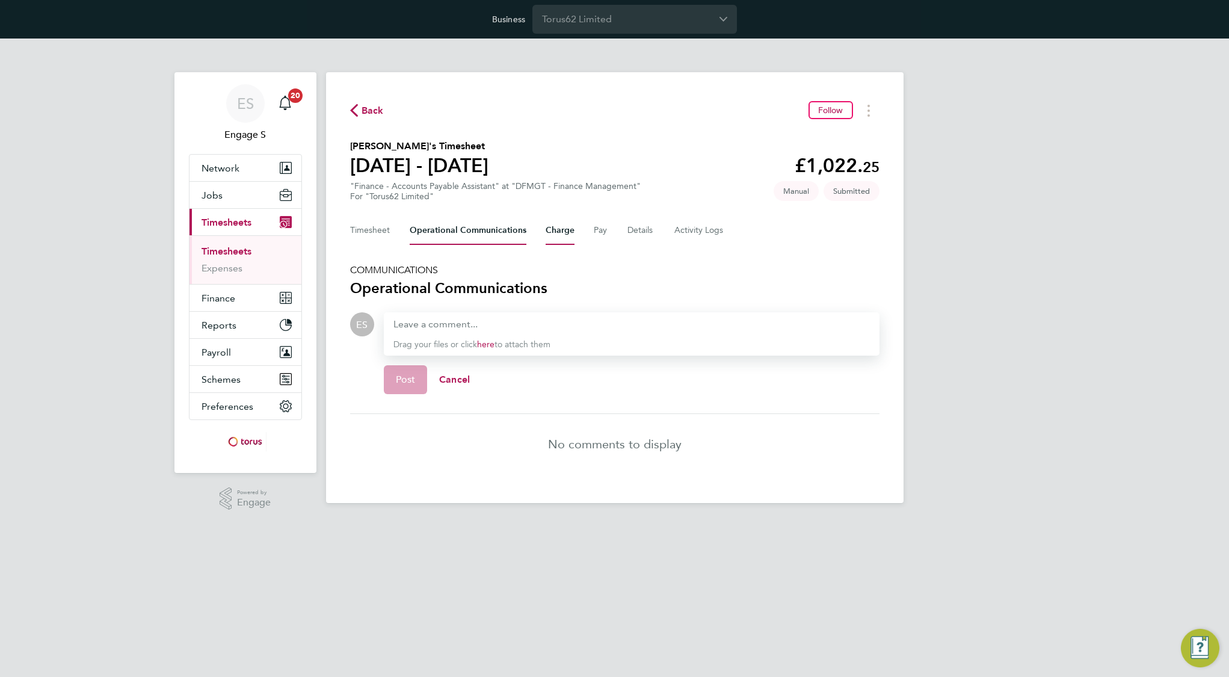
click at [568, 233] on button "Charge" at bounding box center [559, 230] width 29 height 29
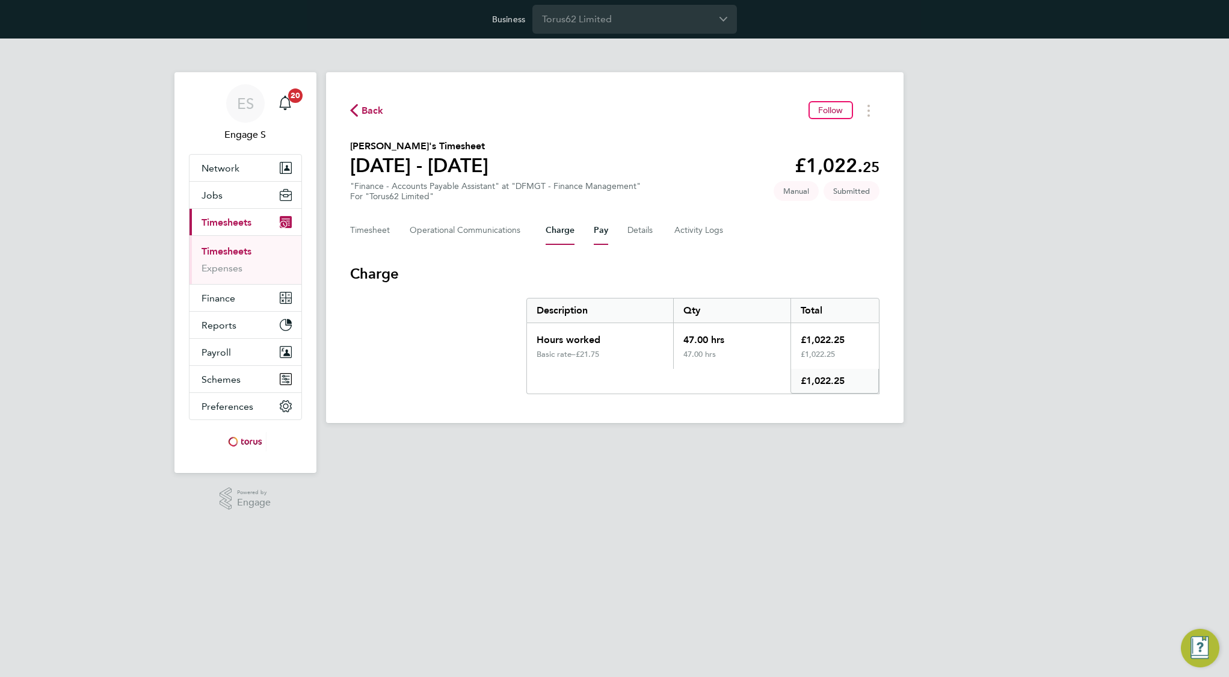
click at [594, 230] on button "Pay" at bounding box center [601, 230] width 14 height 29
drag, startPoint x: 642, startPoint y: 229, endPoint x: 661, endPoint y: 227, distance: 18.7
click at [642, 229] on button "Details" at bounding box center [641, 230] width 28 height 29
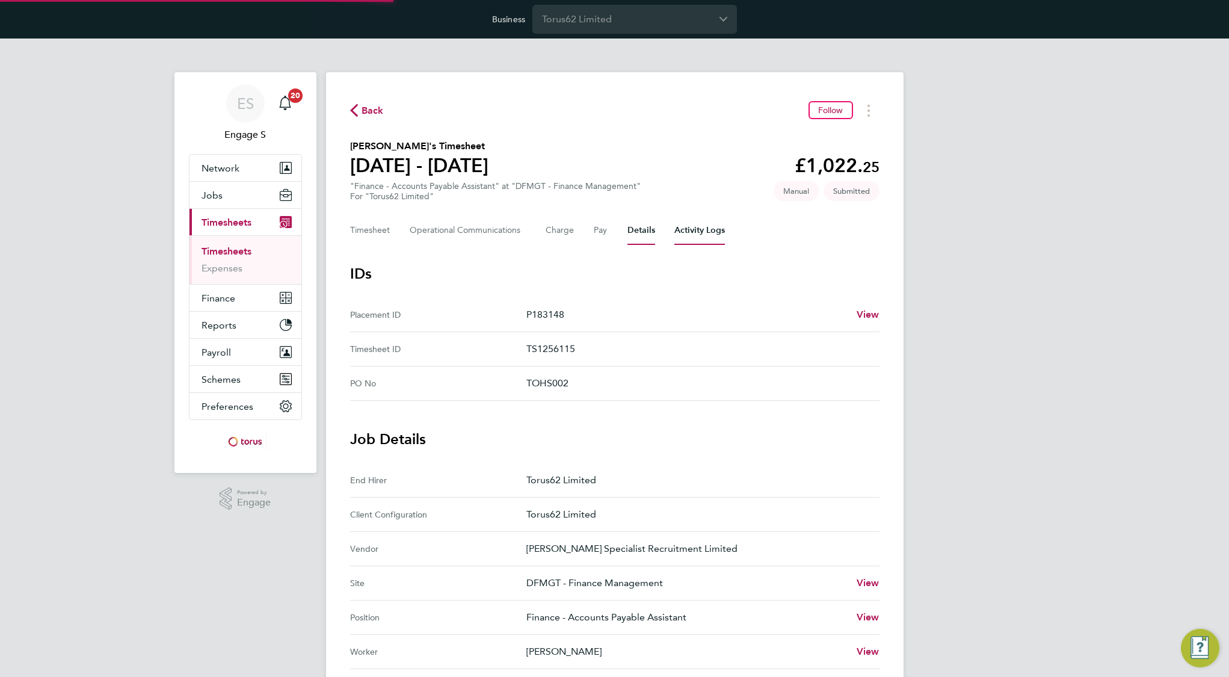
click at [687, 230] on Logs-tab "Activity Logs" at bounding box center [699, 230] width 51 height 29
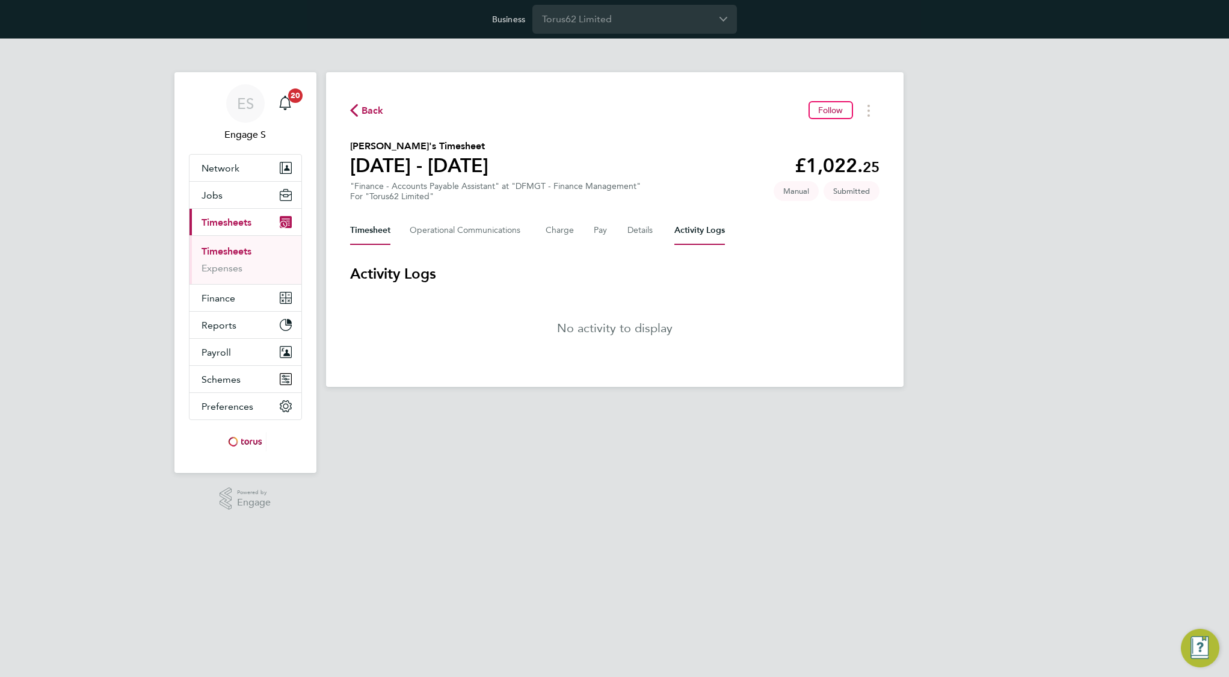
click at [376, 225] on button "Timesheet" at bounding box center [370, 230] width 40 height 29
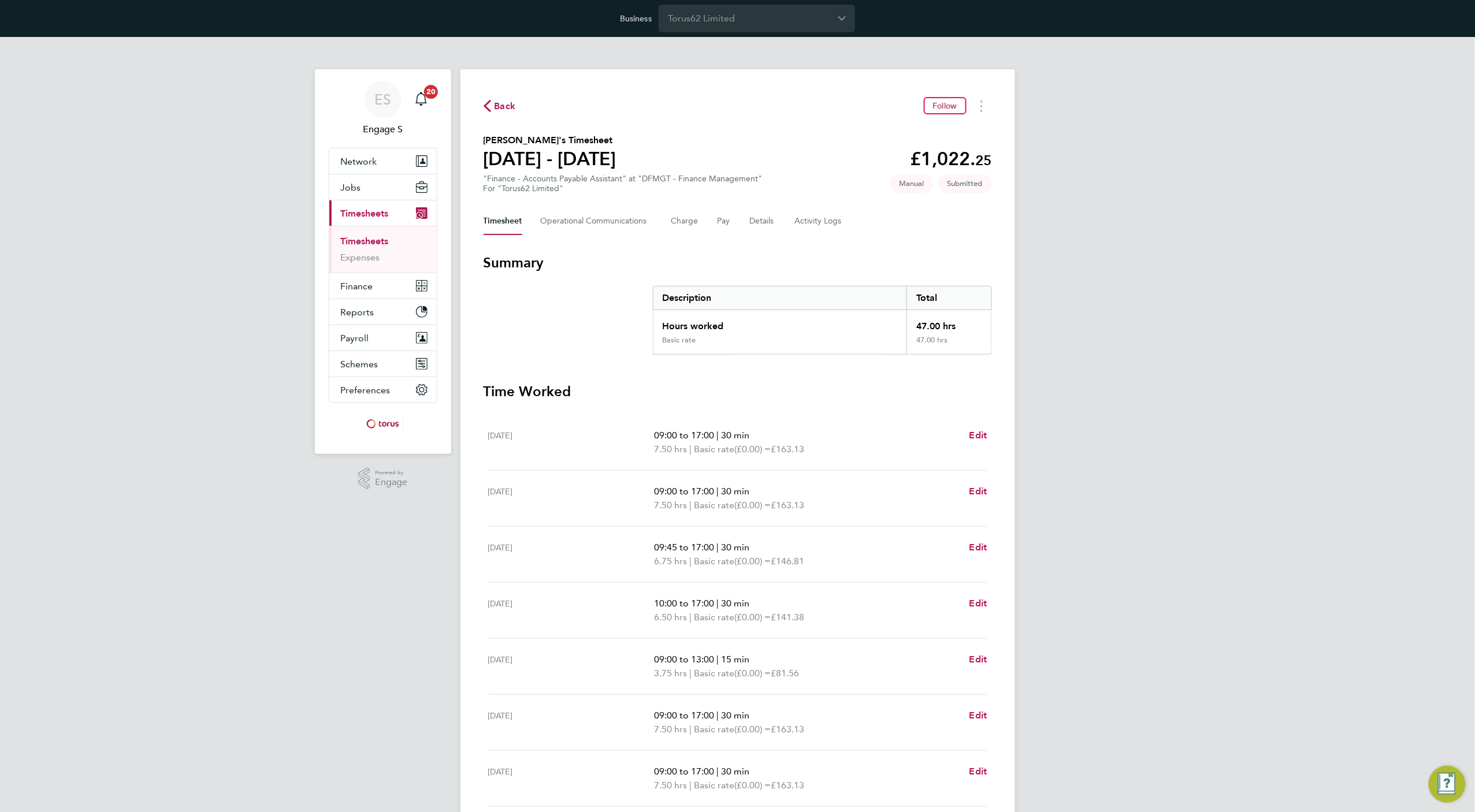
scroll to position [1, 0]
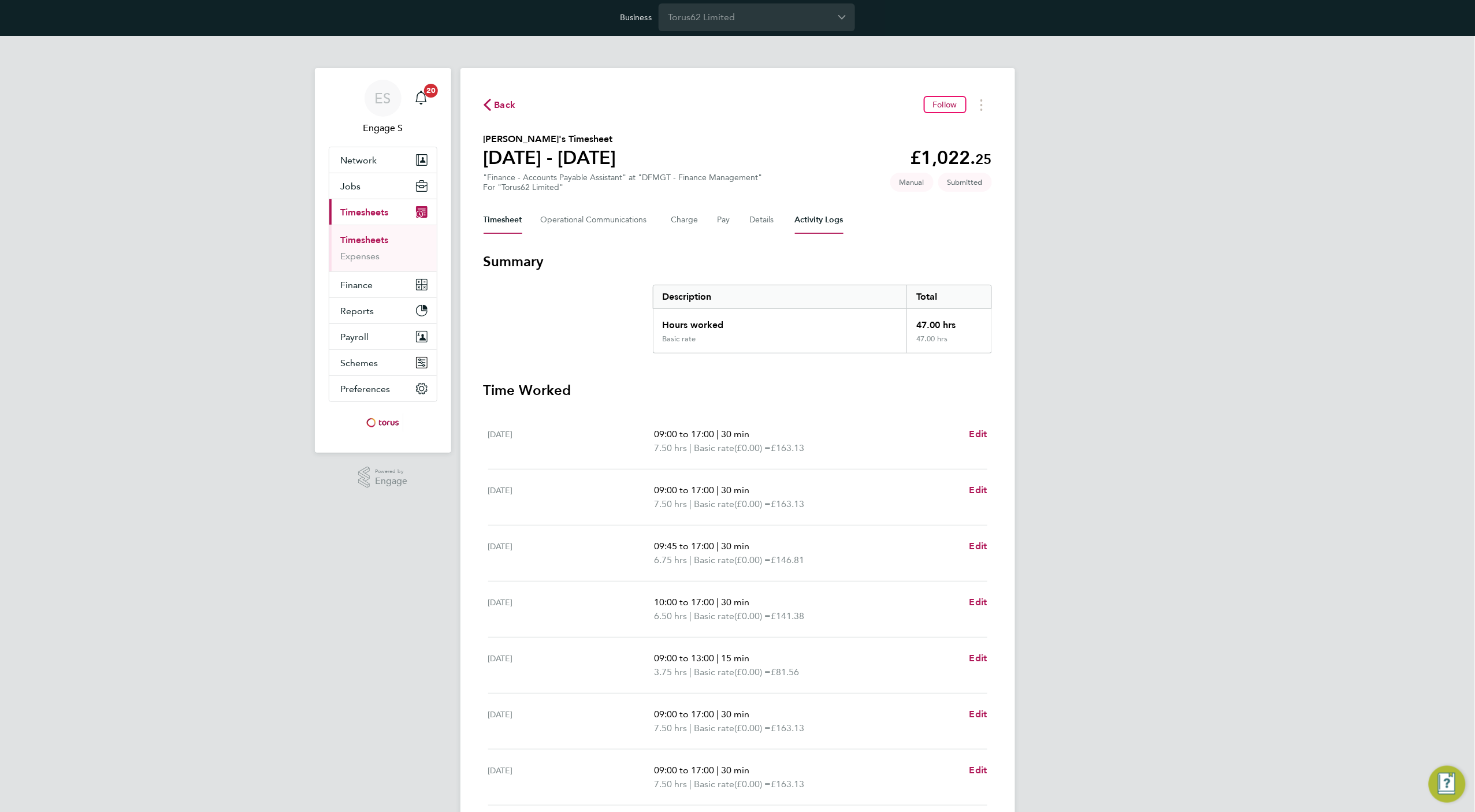
click at [795, 220] on Logs-tab "Activity Logs" at bounding box center [819, 220] width 49 height 28
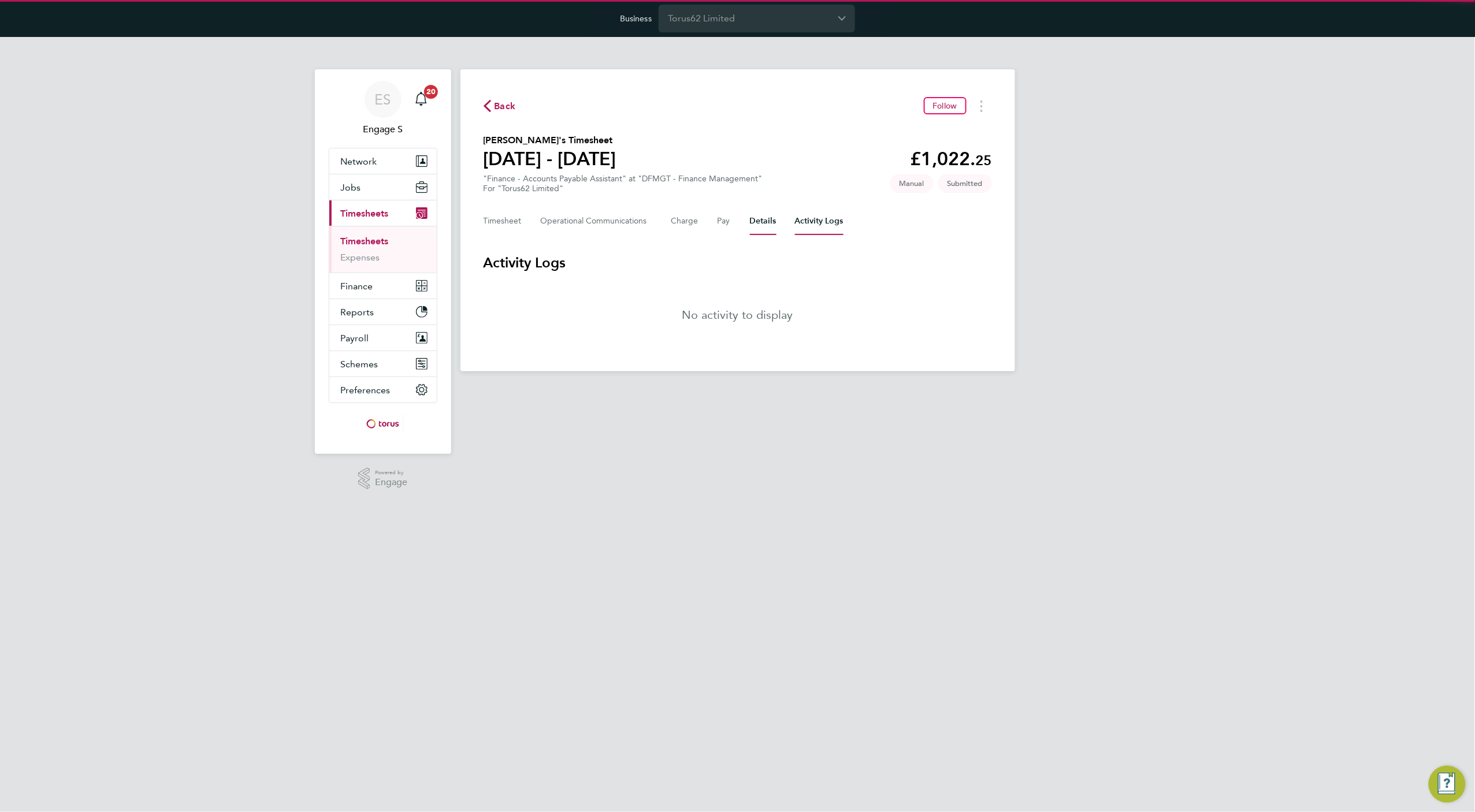
drag, startPoint x: 756, startPoint y: 223, endPoint x: 746, endPoint y: 223, distance: 10.0
click at [756, 223] on button "Details" at bounding box center [764, 221] width 27 height 28
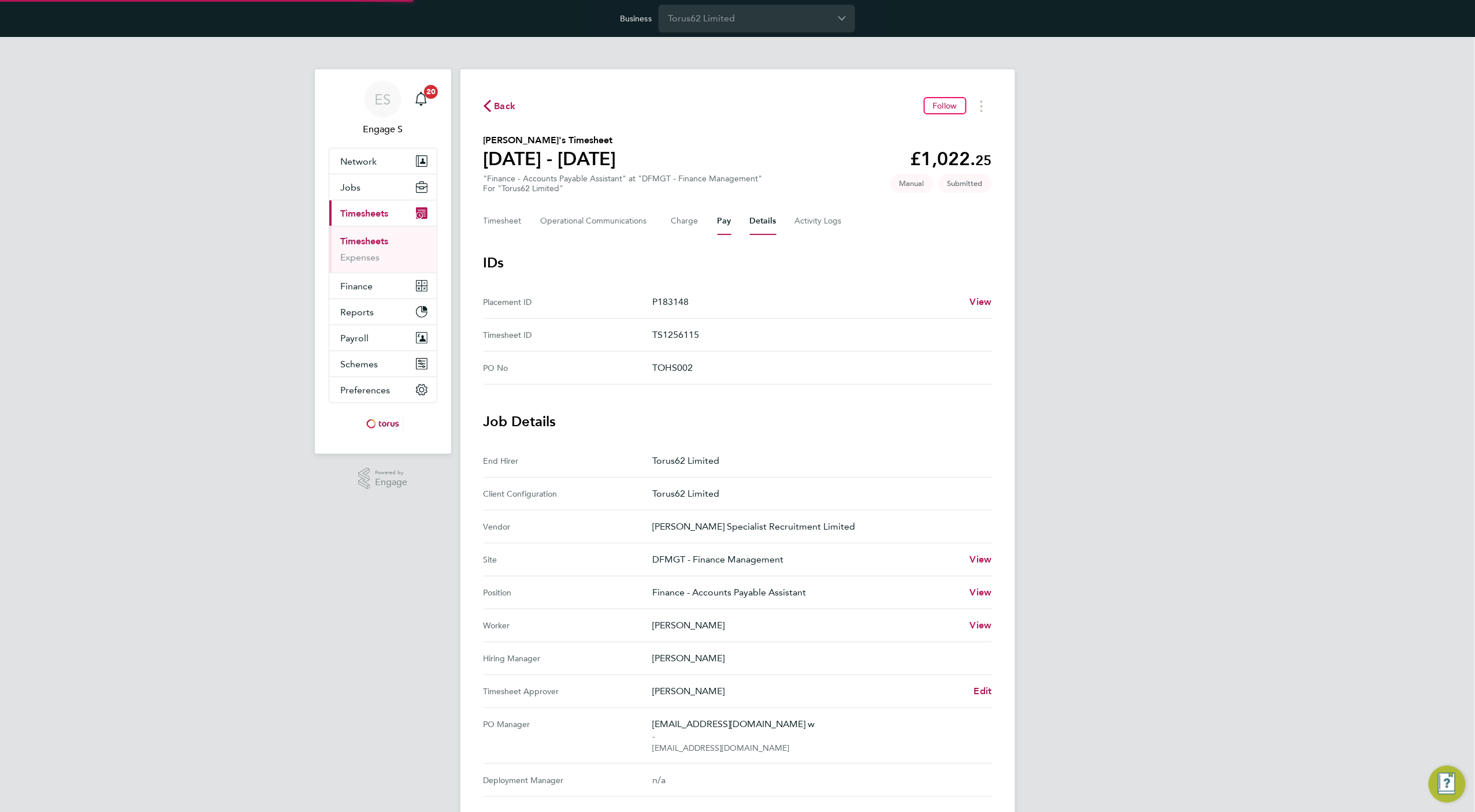
drag, startPoint x: 723, startPoint y: 222, endPoint x: 710, endPoint y: 223, distance: 13.0
click at [723, 222] on button "Pay" at bounding box center [725, 221] width 13 height 28
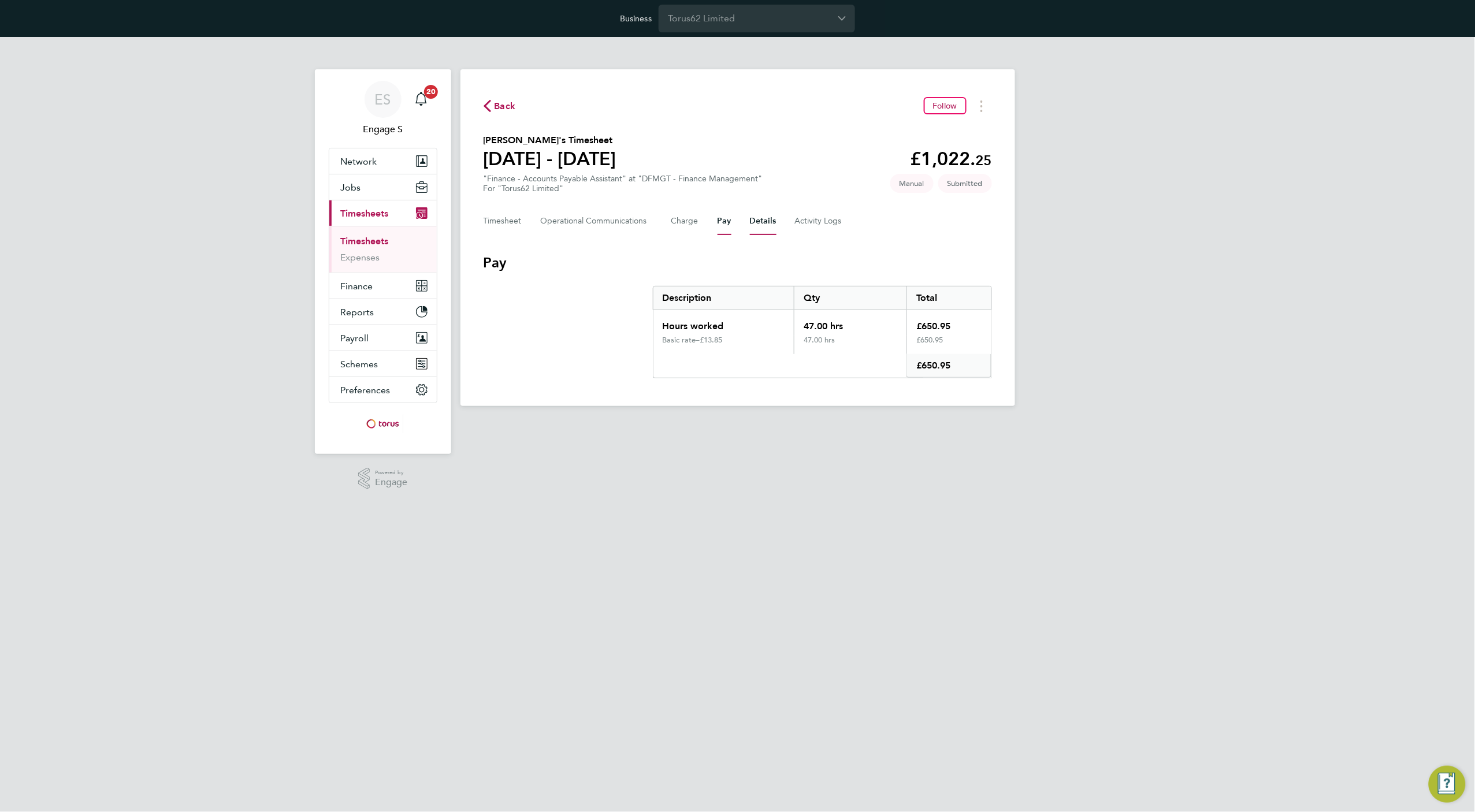
click at [762, 221] on button "Details" at bounding box center [764, 221] width 27 height 28
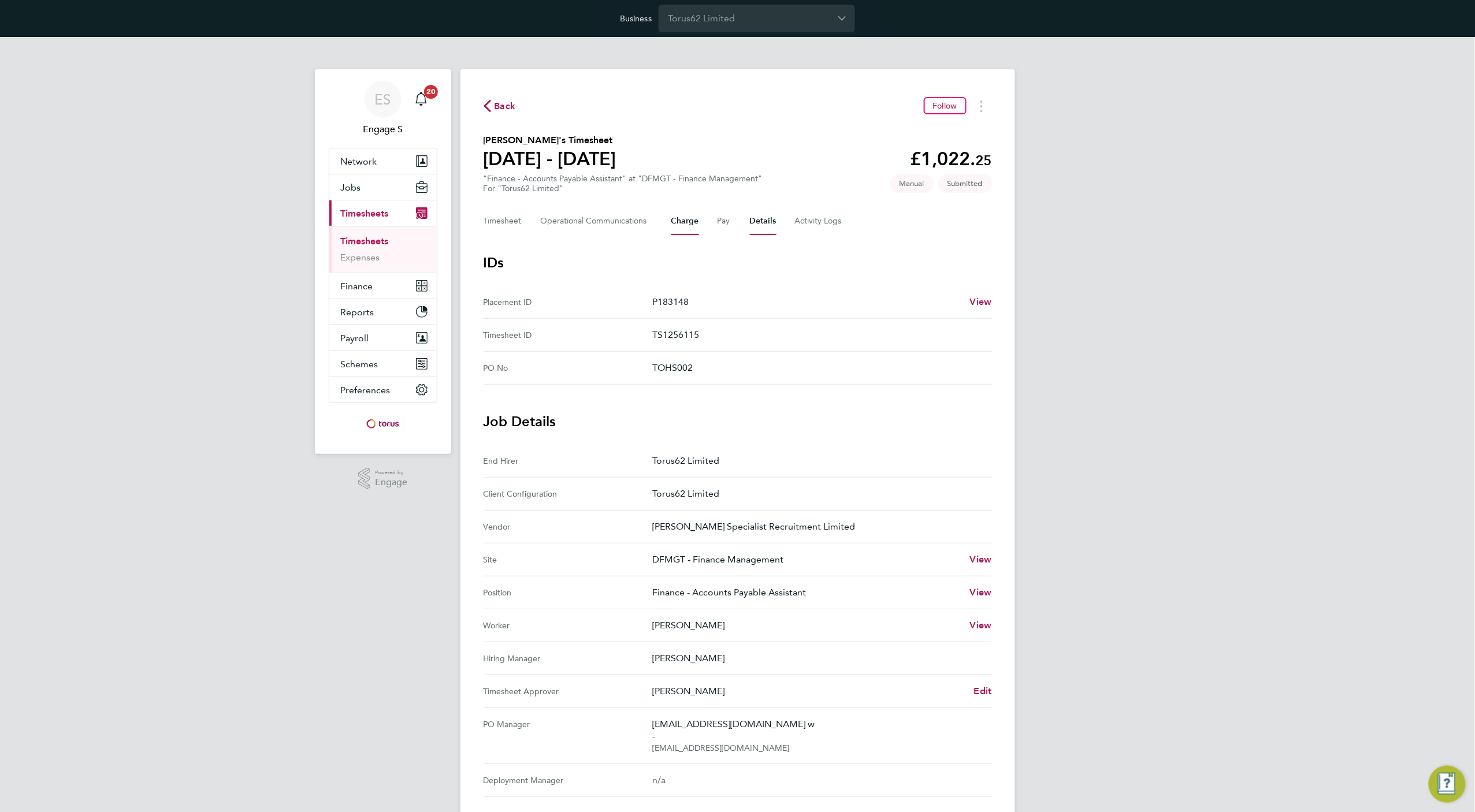
click at [685, 226] on button "Charge" at bounding box center [685, 221] width 28 height 28
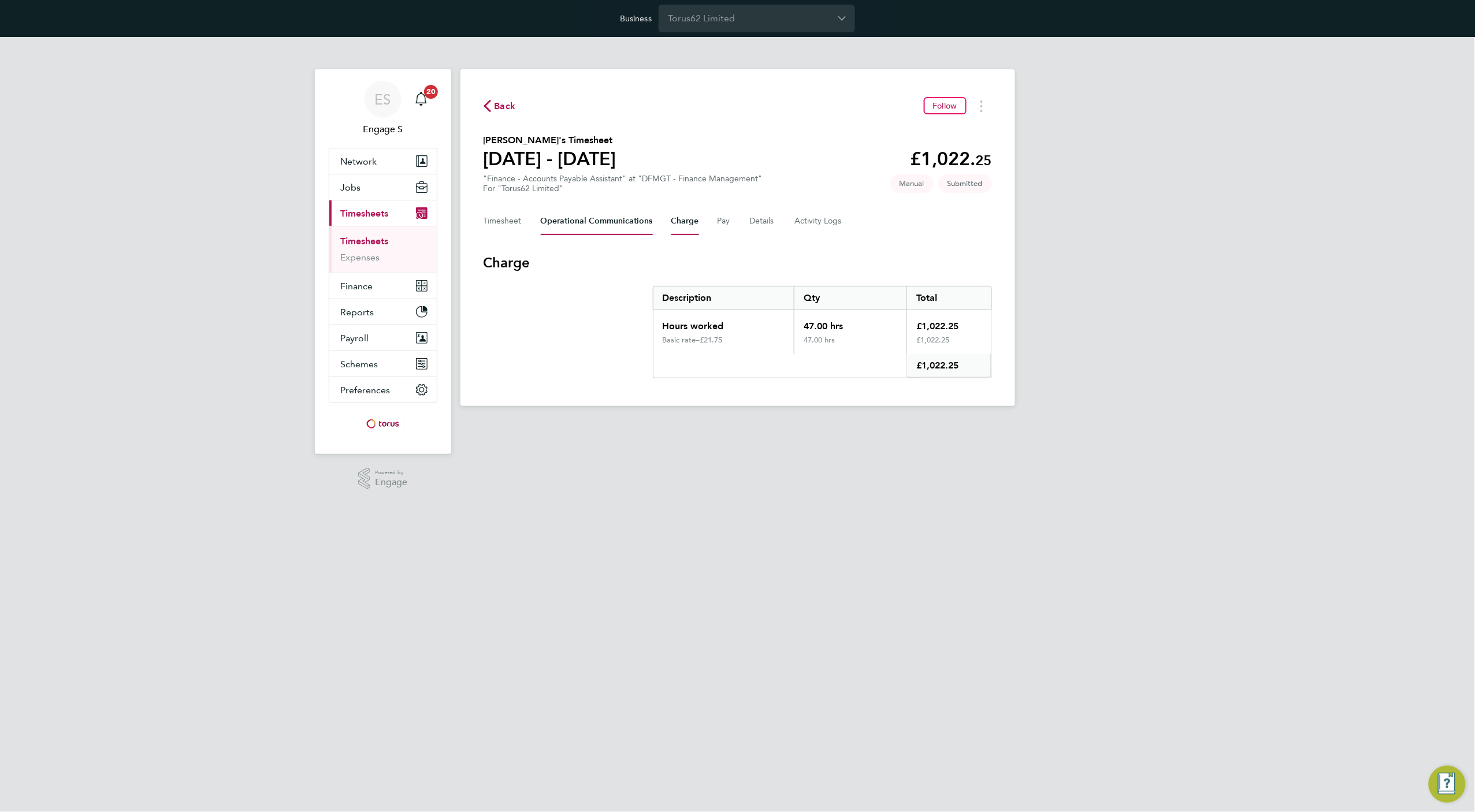
click at [637, 226] on Communications-tab "Operational Communications" at bounding box center [597, 221] width 112 height 28
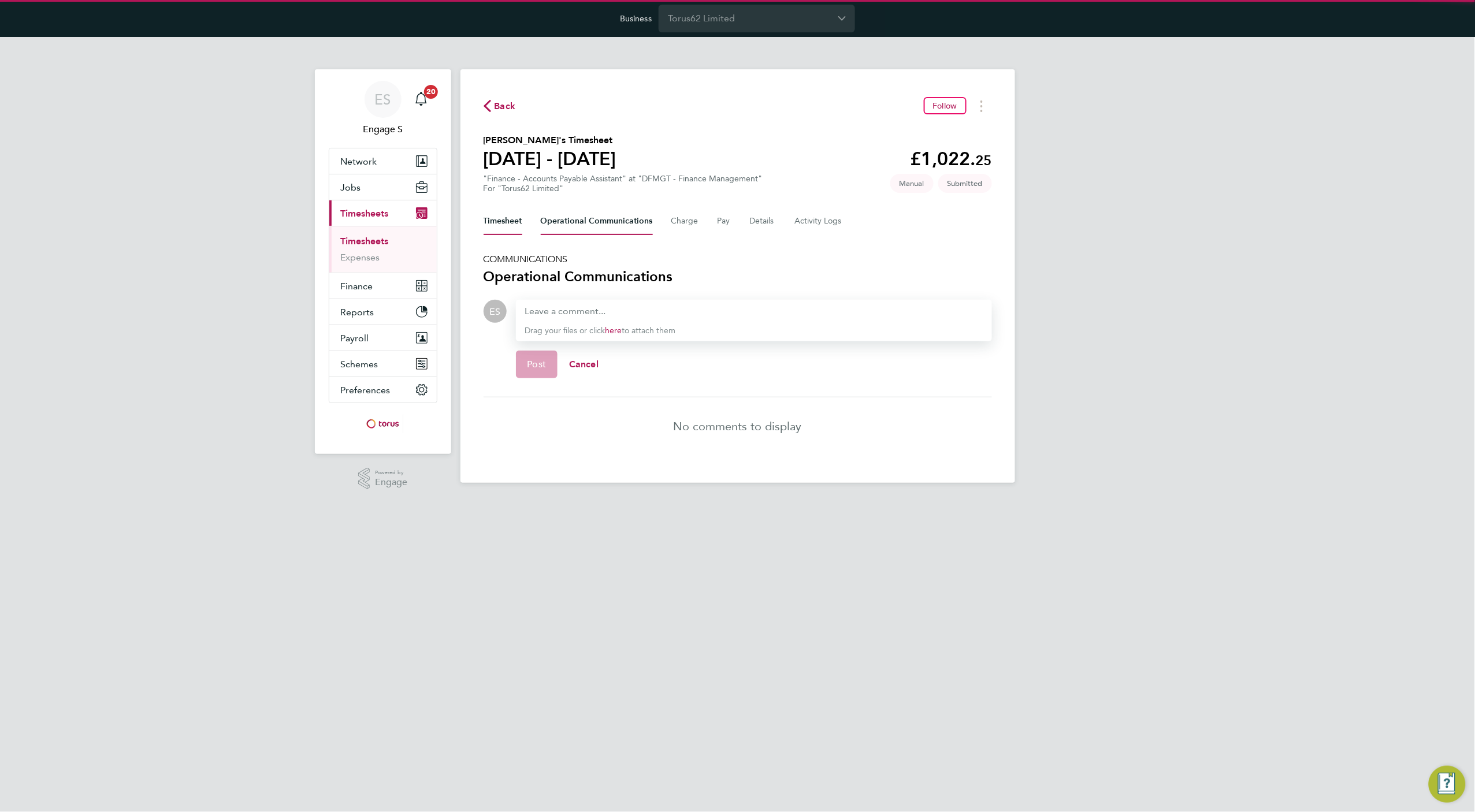
click at [503, 230] on button "Timesheet" at bounding box center [503, 221] width 38 height 28
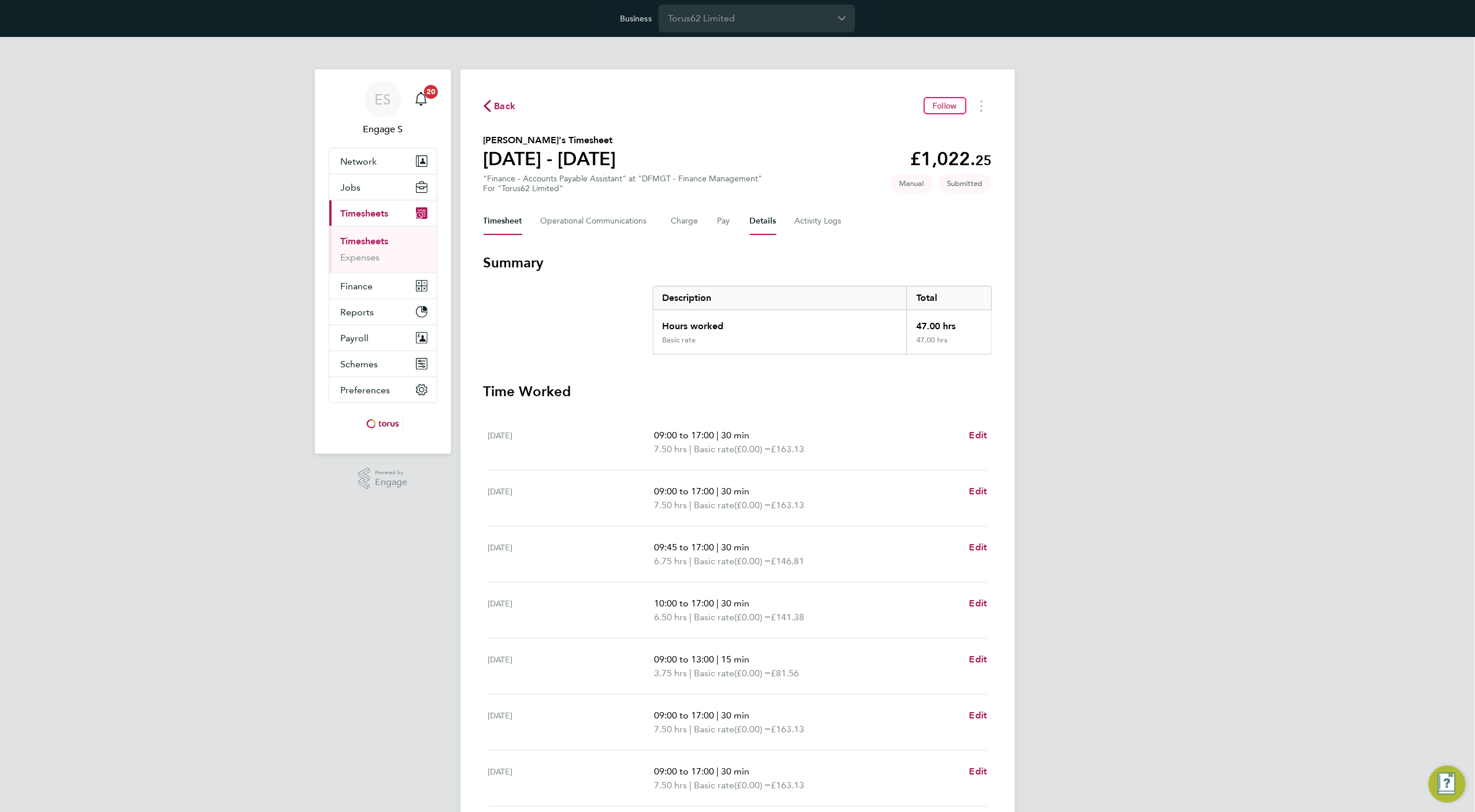
drag, startPoint x: 779, startPoint y: 216, endPoint x: 772, endPoint y: 218, distance: 7.3
click at [779, 217] on div "Timesheet Operational Communications Charge Pay Details Activity Logs" at bounding box center [737, 221] width 508 height 28
click at [764, 220] on button "Details" at bounding box center [764, 221] width 27 height 28
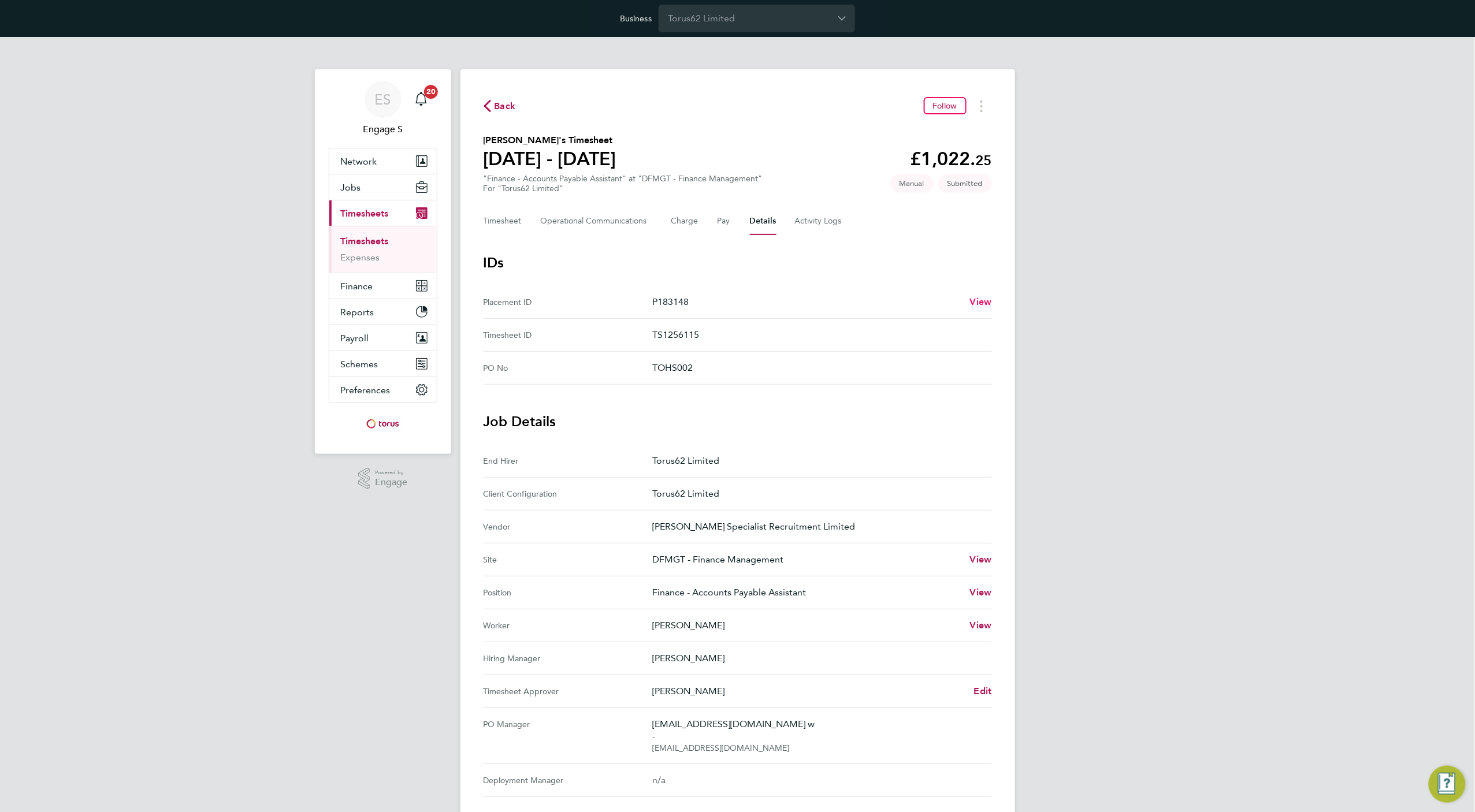
click at [984, 299] on span "View" at bounding box center [981, 301] width 22 height 11
drag, startPoint x: 606, startPoint y: 193, endPoint x: 638, endPoint y: 169, distance: 40.0
click at [638, 169] on section "Alvin M's Timesheet 23 - 29 Oct 2023 £1,022. 25 "Finance - Accounts Payable Ass…" at bounding box center [737, 163] width 508 height 61
click at [1096, 365] on div "ES Engage S Notifications 20 Applications: Network Team Members Businesses Site…" at bounding box center [737, 529] width 1475 height 987
click at [511, 220] on button "Timesheet" at bounding box center [503, 221] width 38 height 28
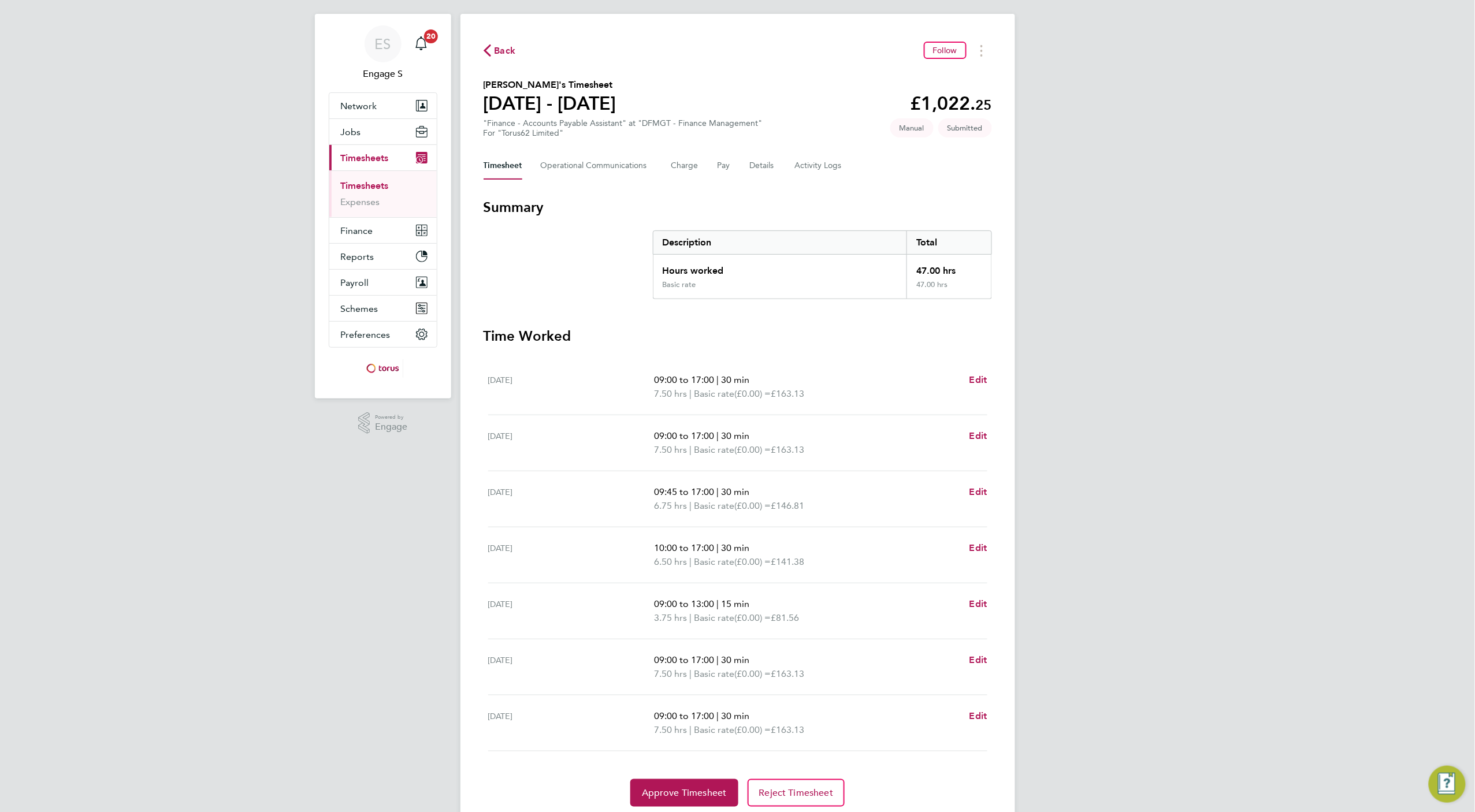
scroll to position [97, 0]
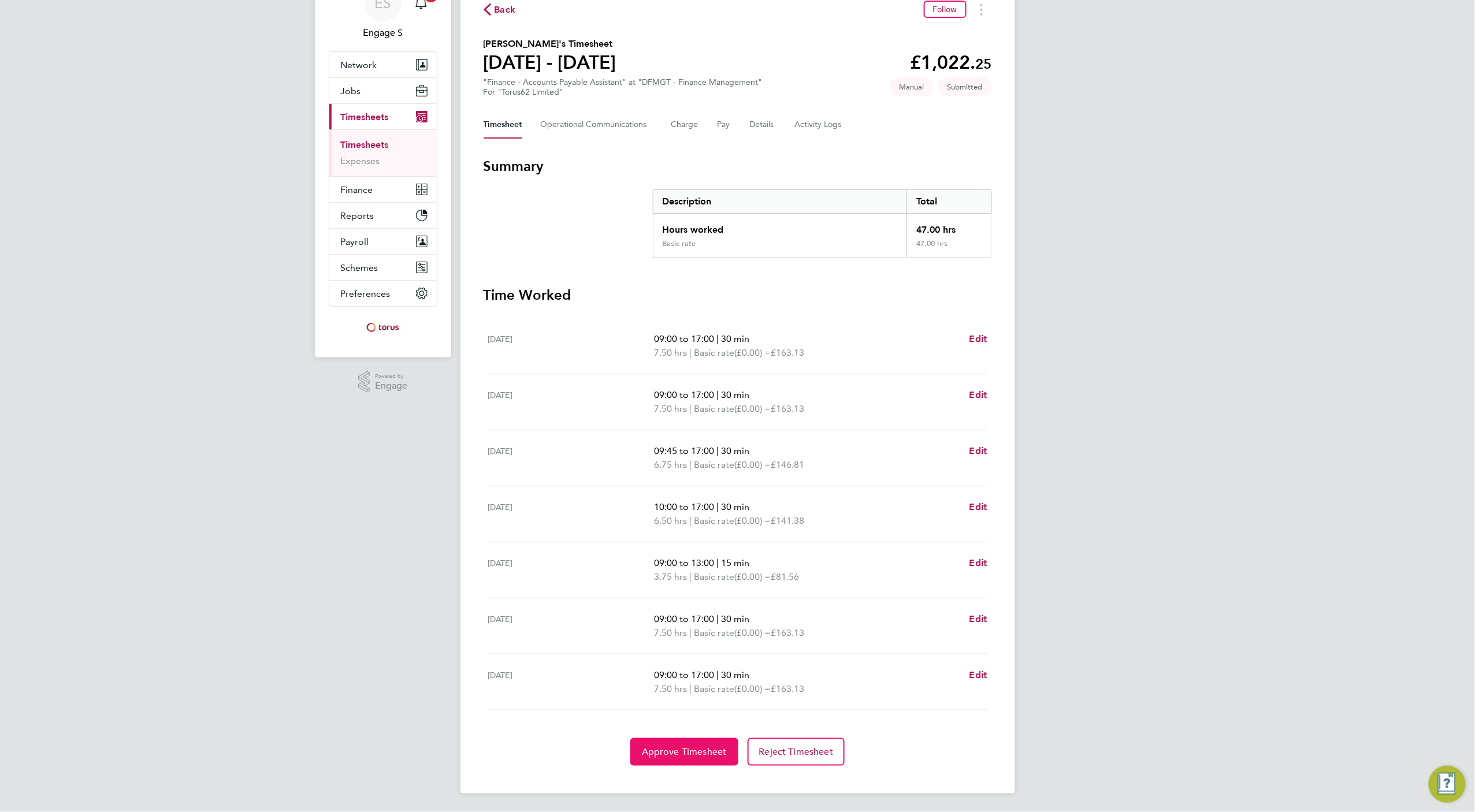
click at [709, 650] on button "Approve Timesheet" at bounding box center [684, 752] width 108 height 28
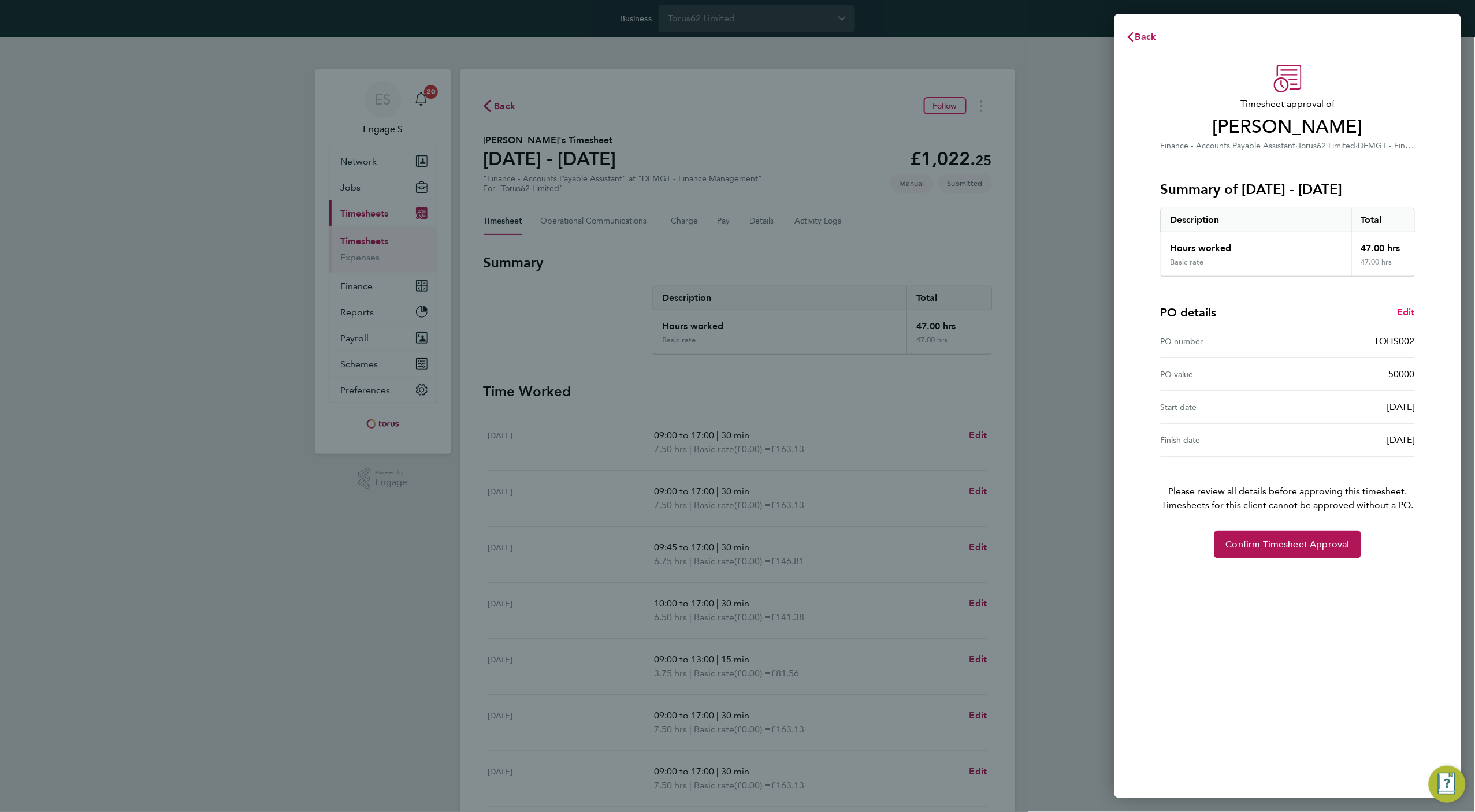
click at [1180, 311] on span "Edit" at bounding box center [1406, 311] width 18 height 11
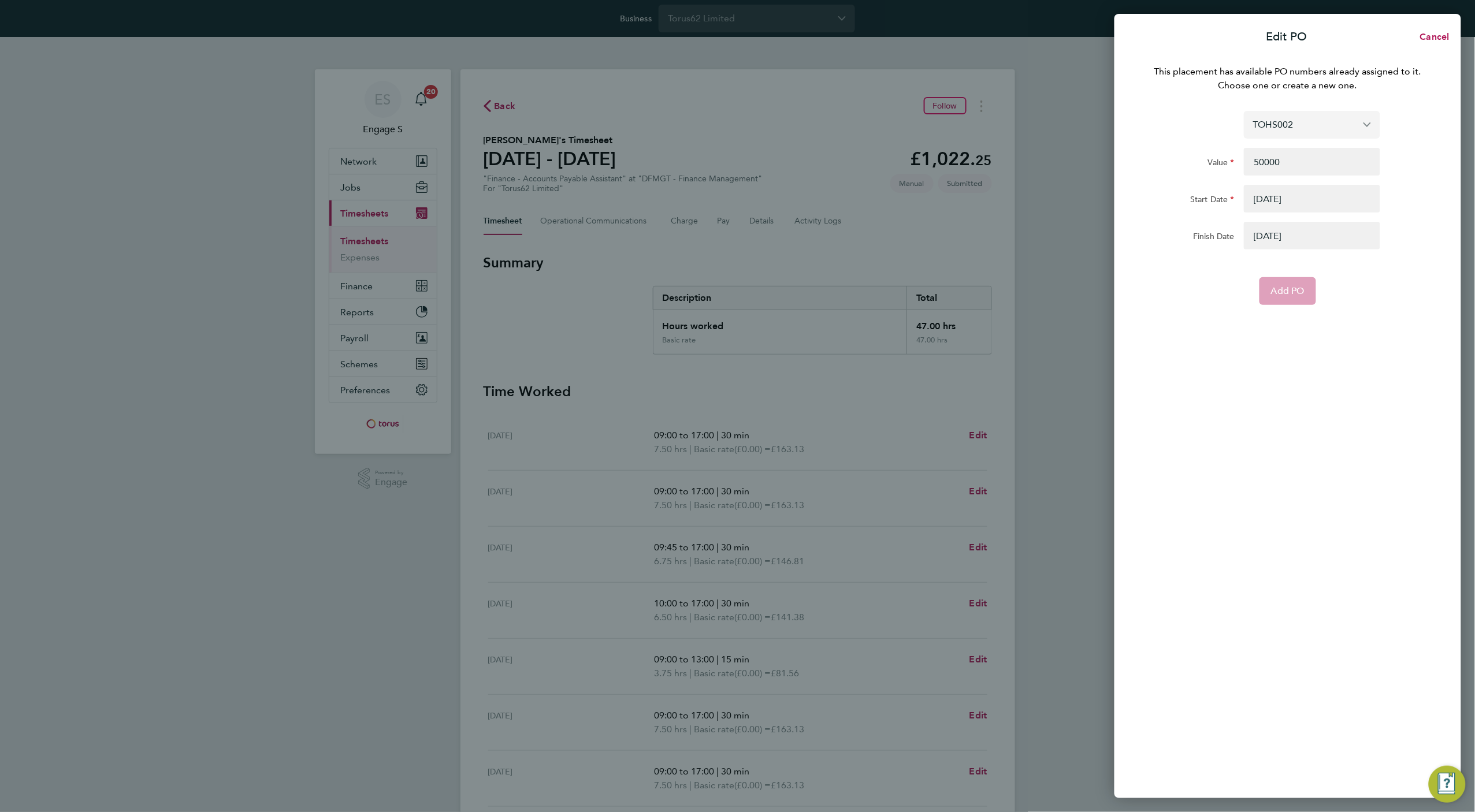
click at [1180, 129] on input "TOHS002" at bounding box center [1313, 124] width 136 height 27
click at [1180, 155] on span "Assign new PO no." at bounding box center [1294, 152] width 84 height 11
click at [1180, 119] on input "PO Number" at bounding box center [1313, 111] width 136 height 28
type input "23"
click at [1180, 35] on span "Cancel" at bounding box center [1434, 36] width 33 height 11
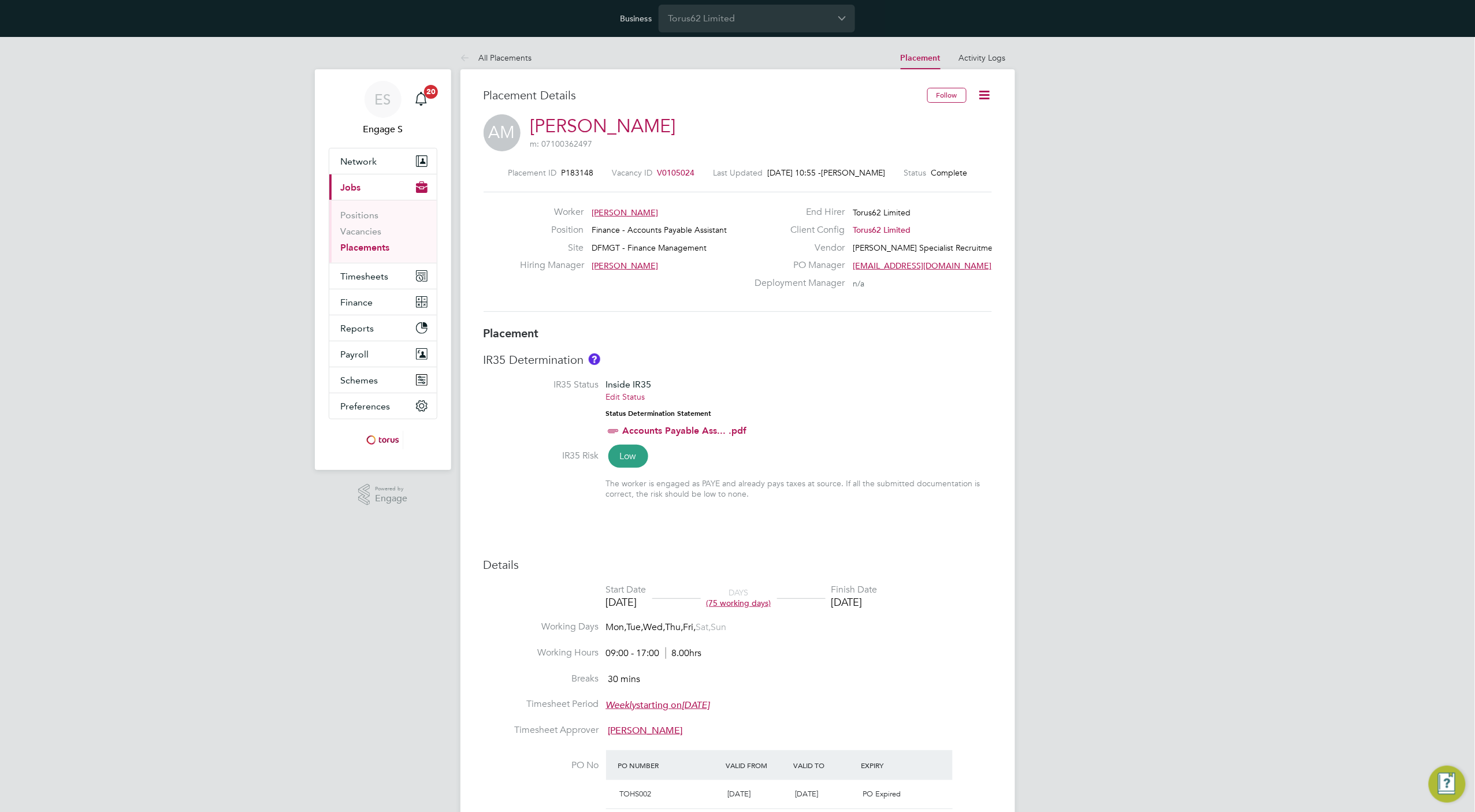
click at [989, 98] on icon at bounding box center [984, 94] width 14 height 14
click at [954, 122] on li "Edit Placement e" at bounding box center [946, 122] width 85 height 16
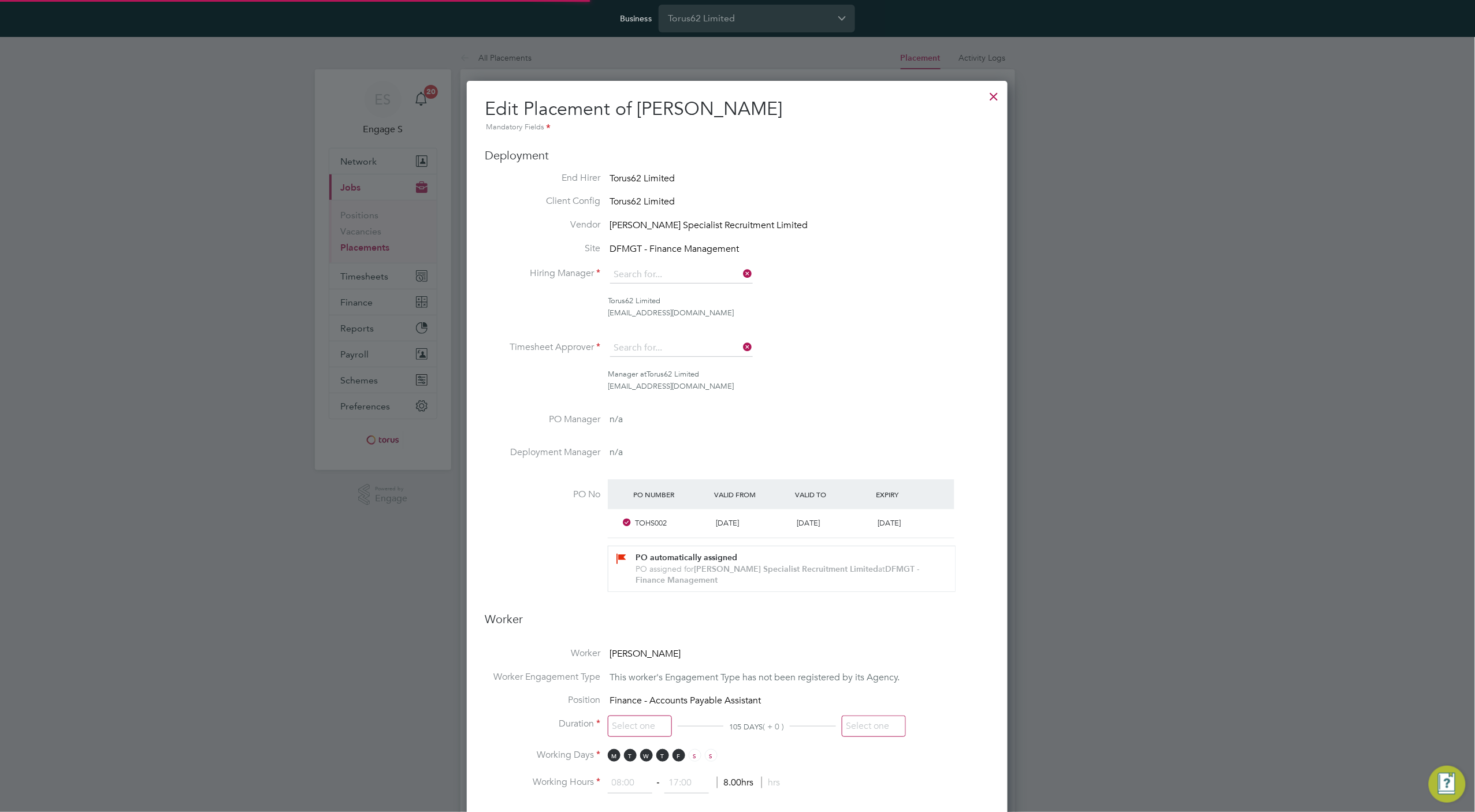
type input "[PERSON_NAME]"
type input "[DATE]"
type input "09:00"
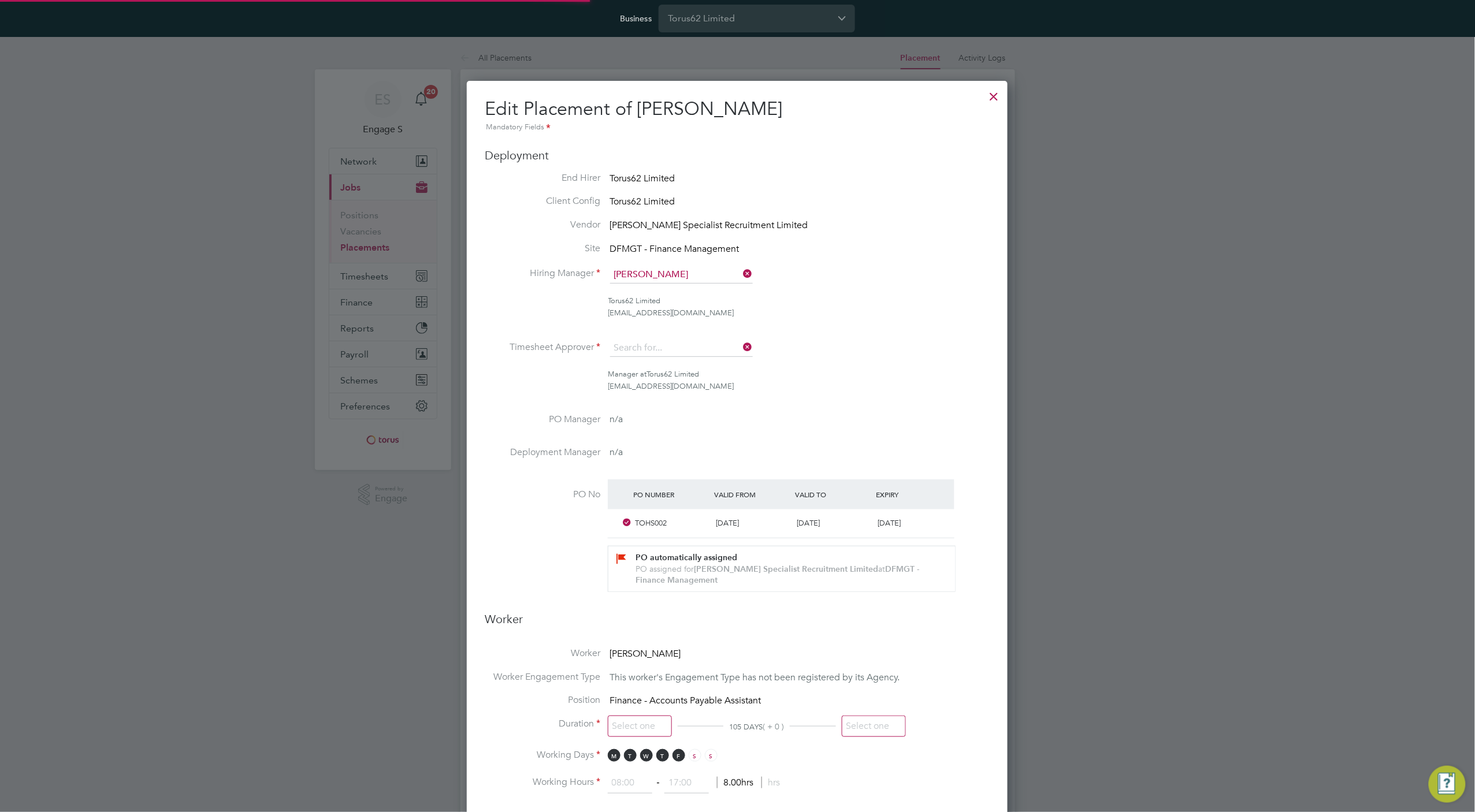
type input "17:00"
type input "3032578"
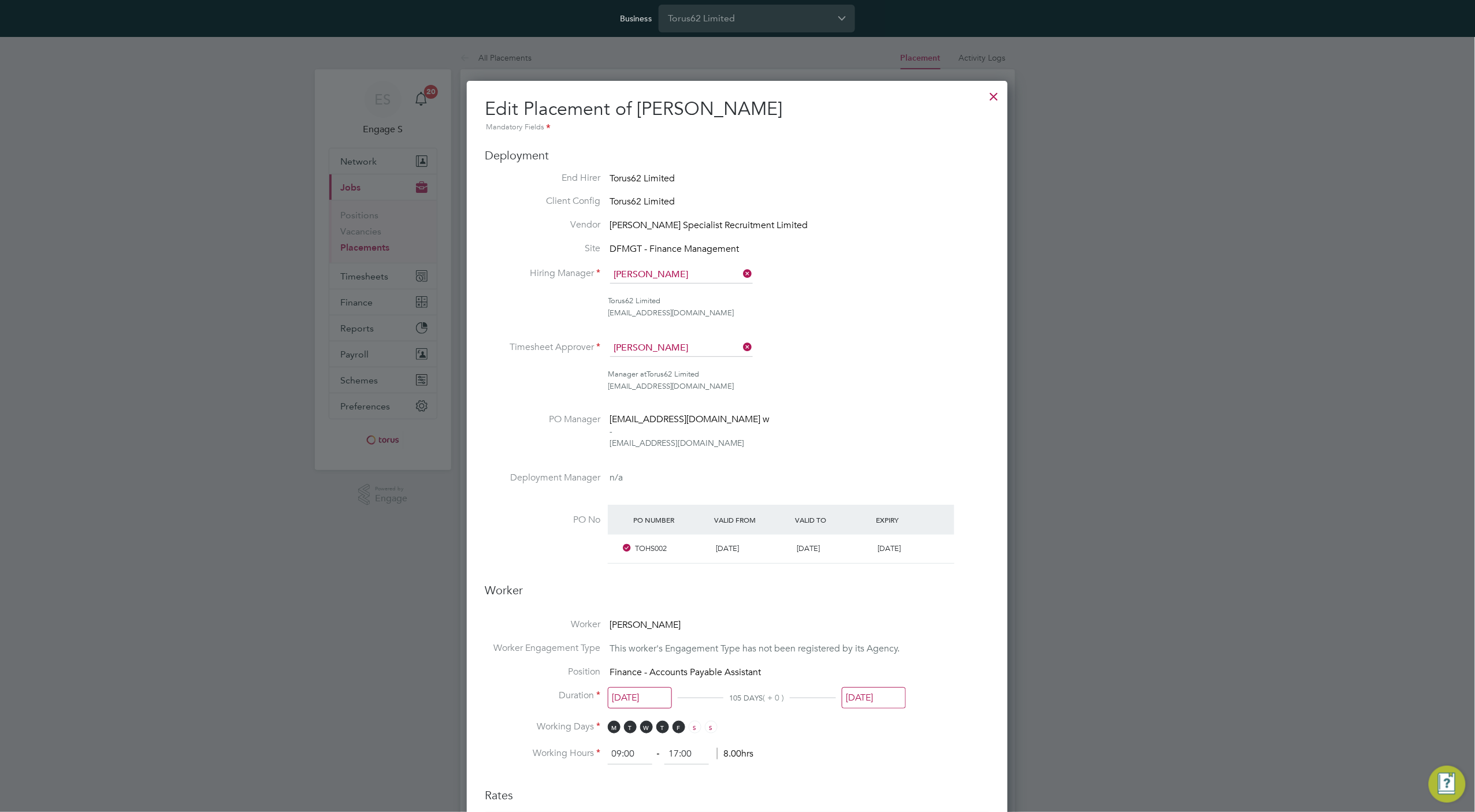
click at [996, 92] on div at bounding box center [995, 94] width 21 height 21
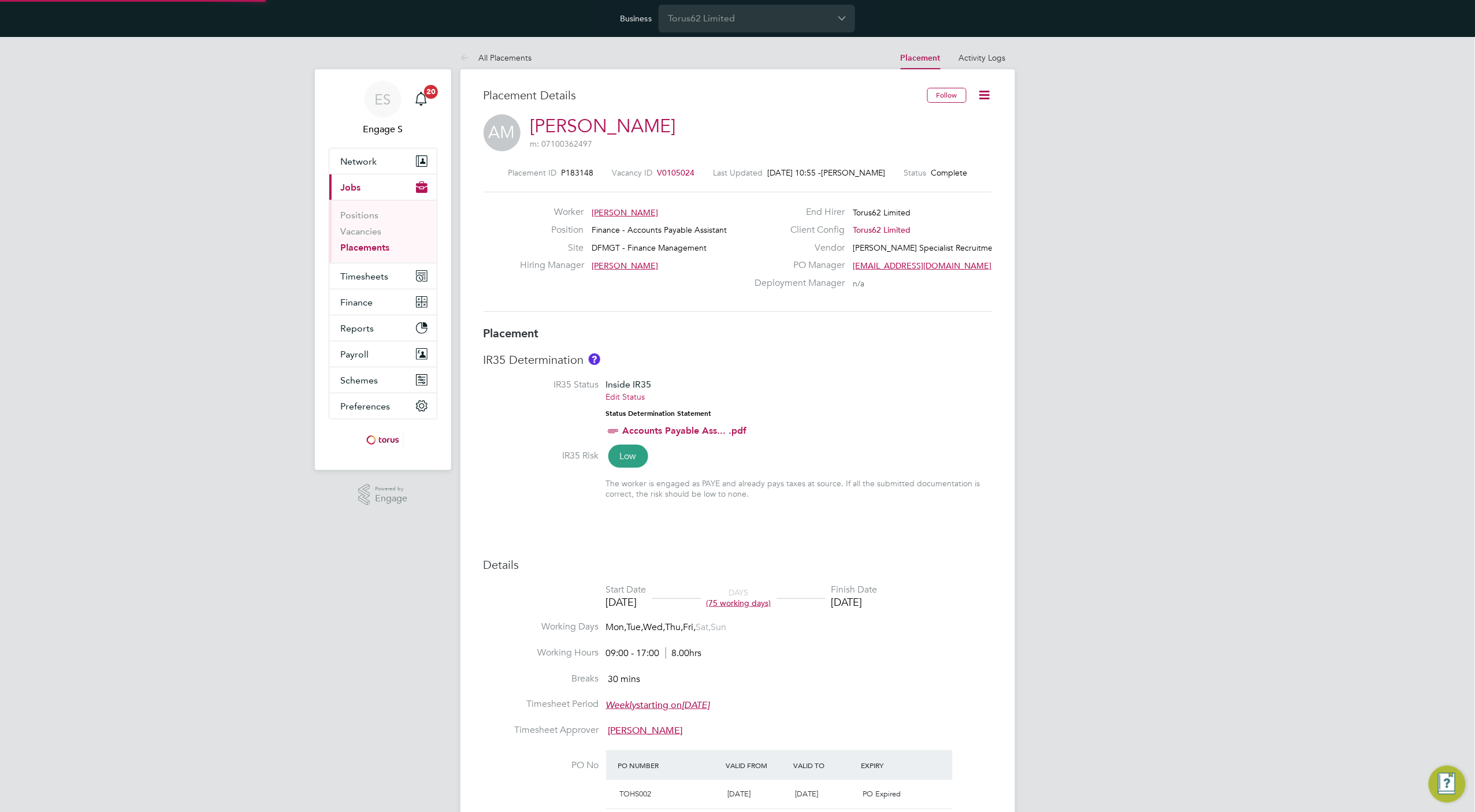
scroll to position [34, 81]
click at [980, 95] on icon at bounding box center [984, 94] width 14 height 14
drag, startPoint x: 951, startPoint y: 119, endPoint x: 824, endPoint y: 250, distance: 182.5
click at [951, 119] on li "Edit Placement e" at bounding box center [946, 121] width 85 height 16
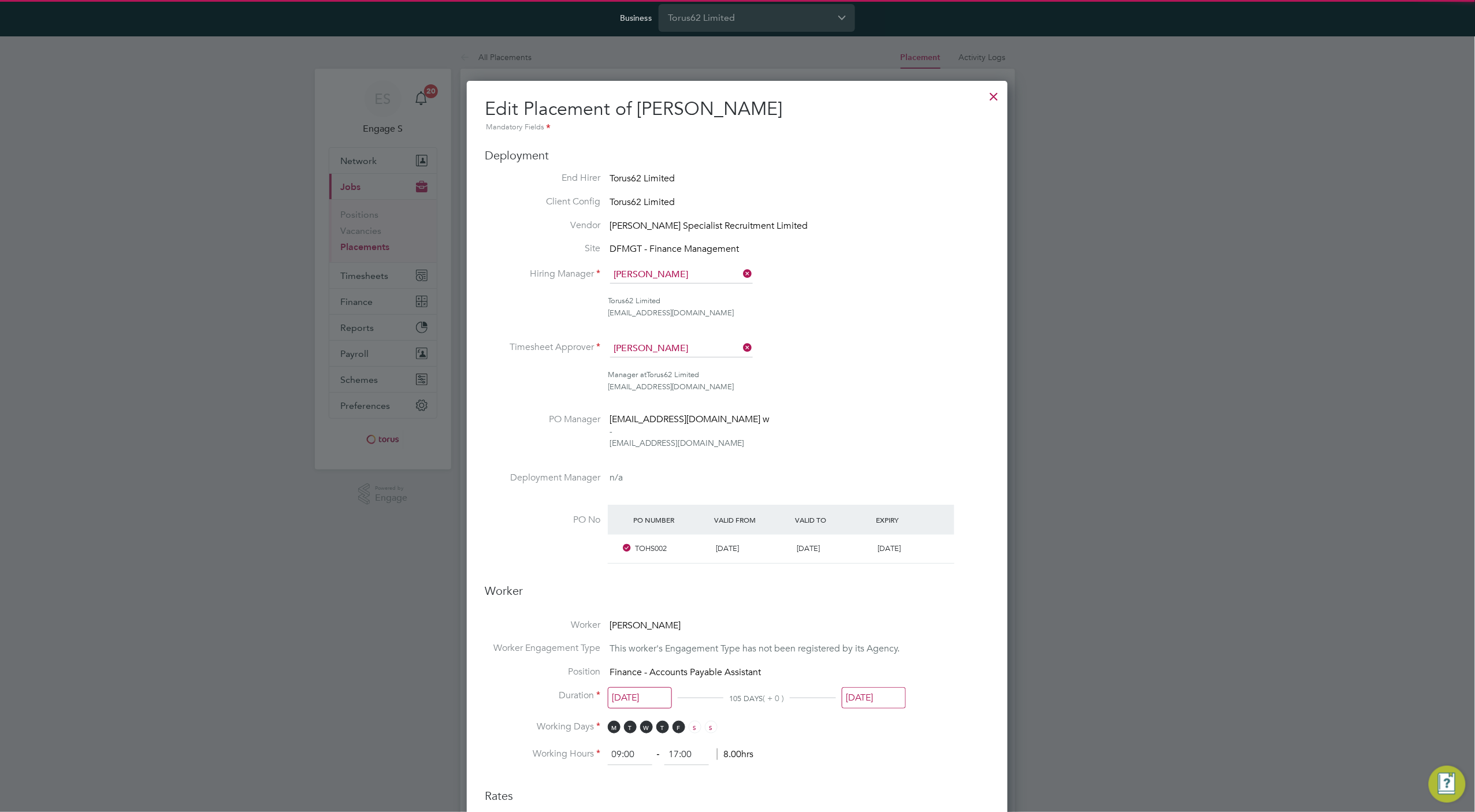
scroll to position [14, 504]
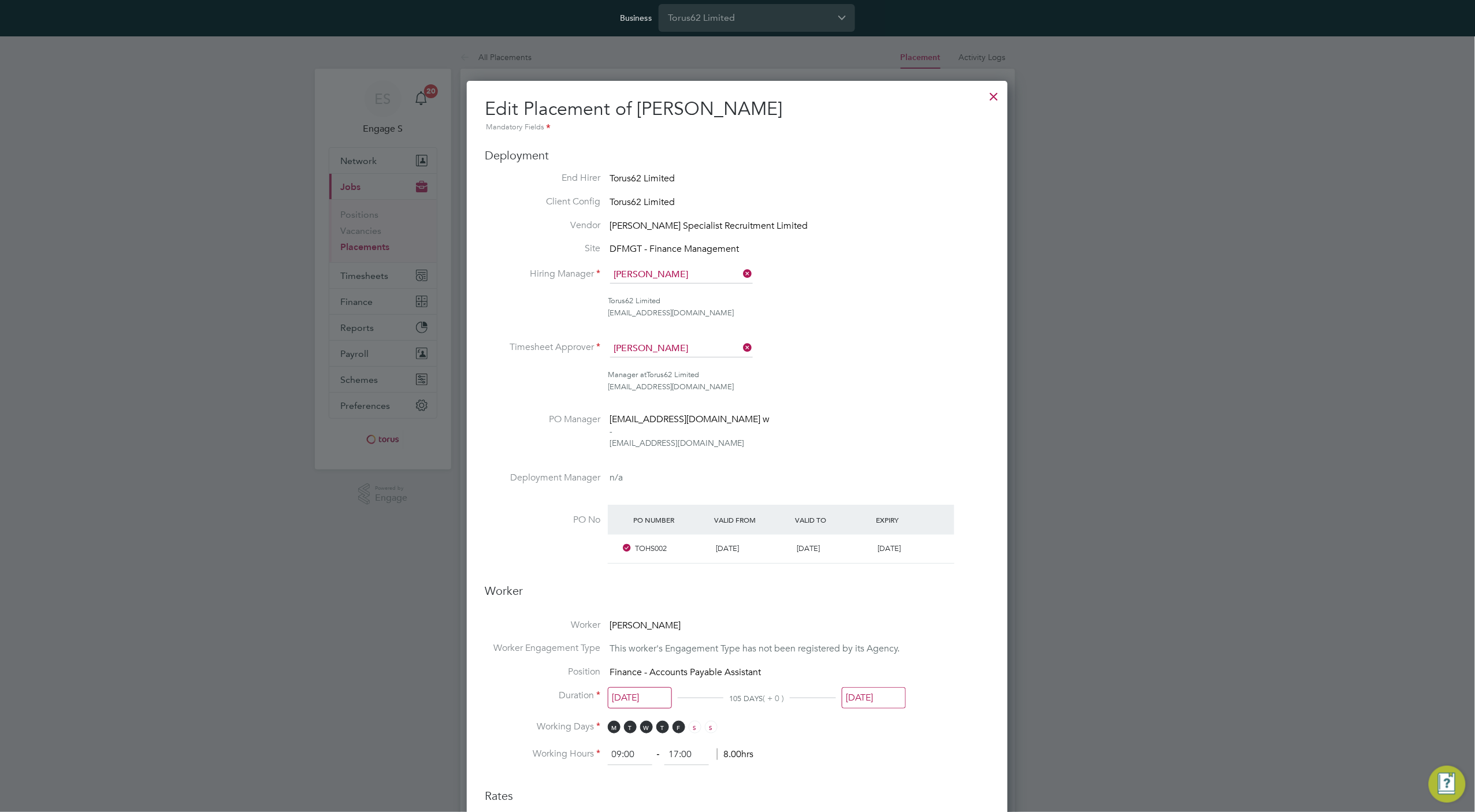
click at [998, 97] on div at bounding box center [995, 94] width 21 height 21
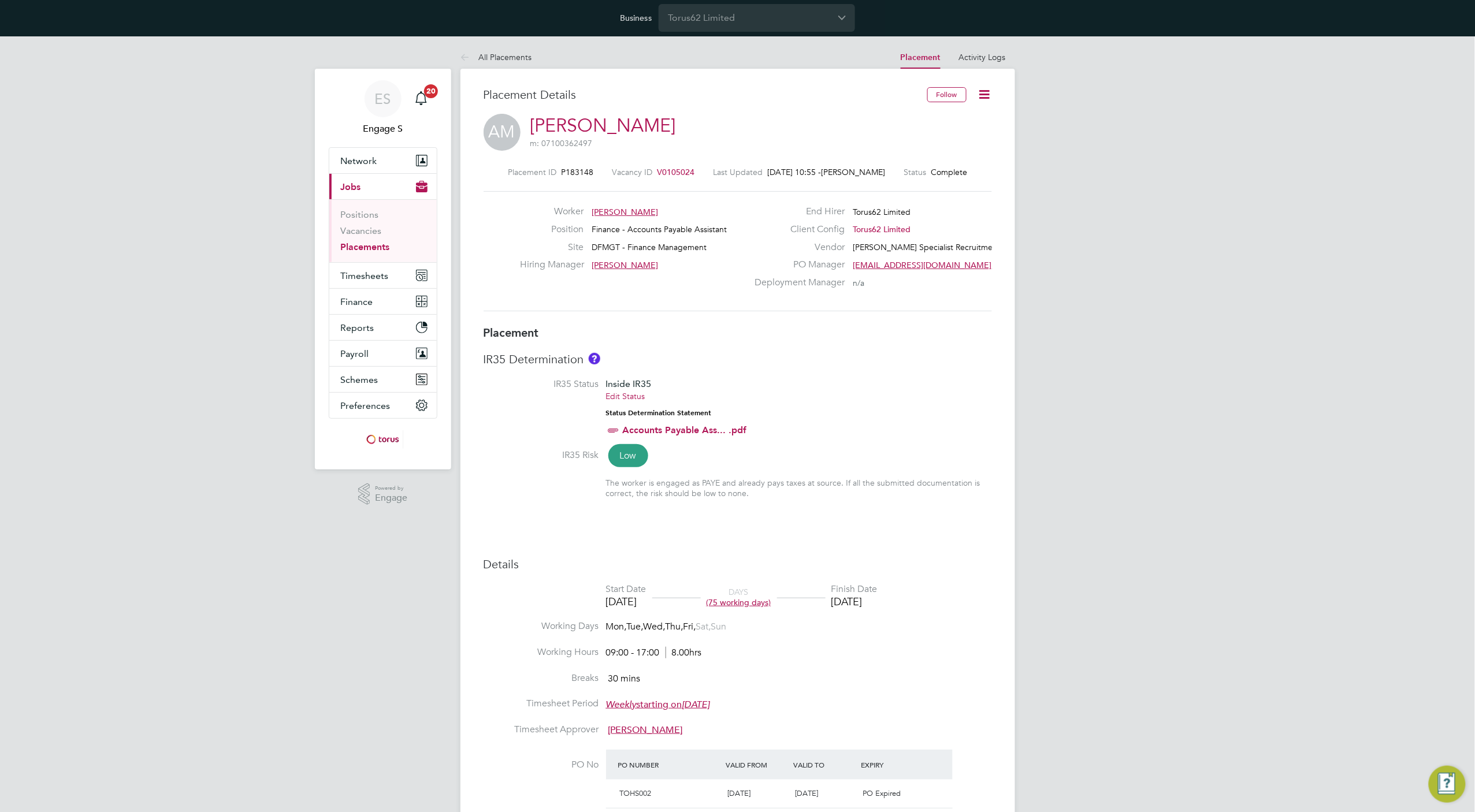
scroll to position [34, 81]
